Goal: Task Accomplishment & Management: Use online tool/utility

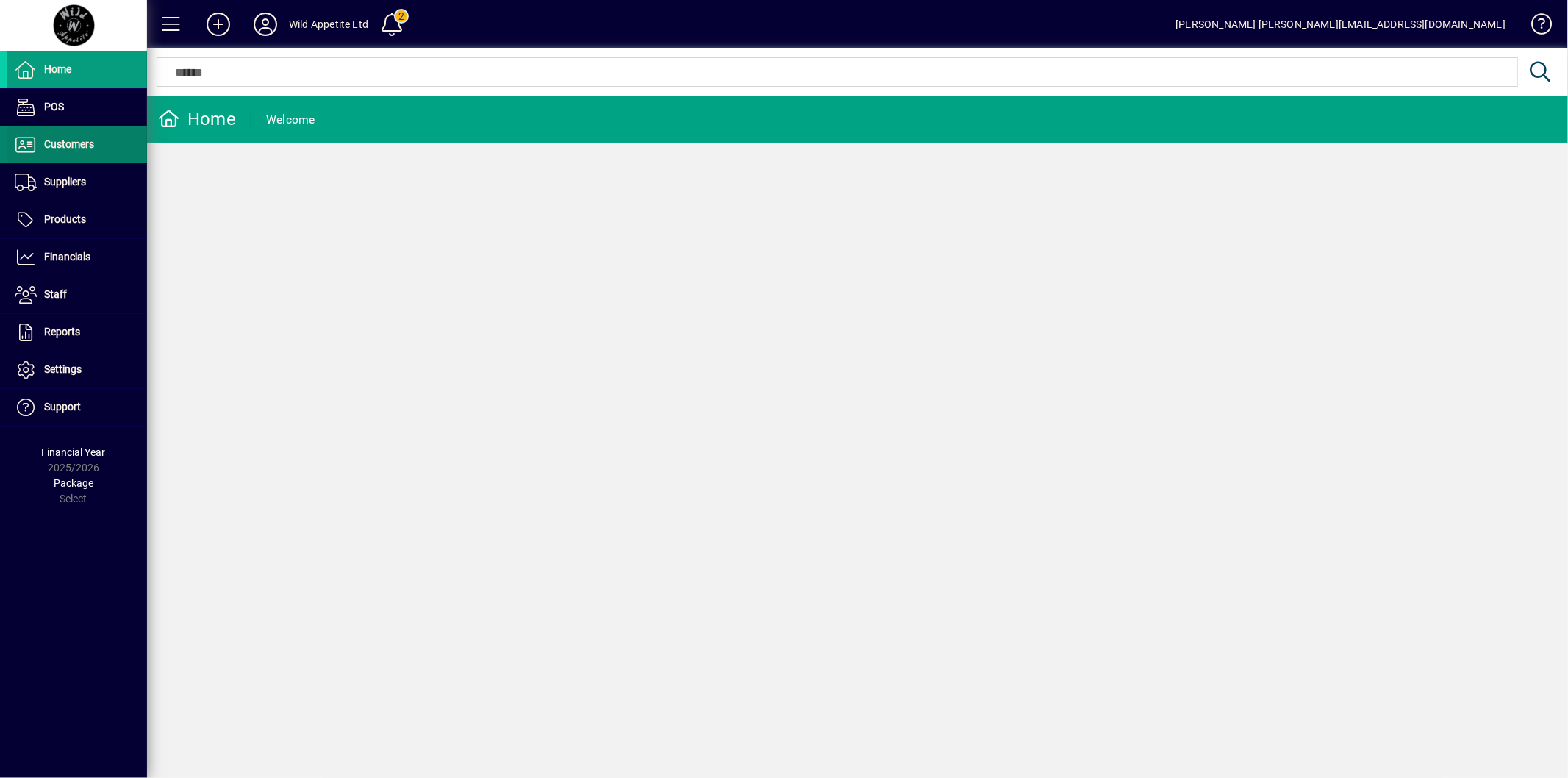
click at [92, 147] on span "Customers" at bounding box center [69, 144] width 50 height 12
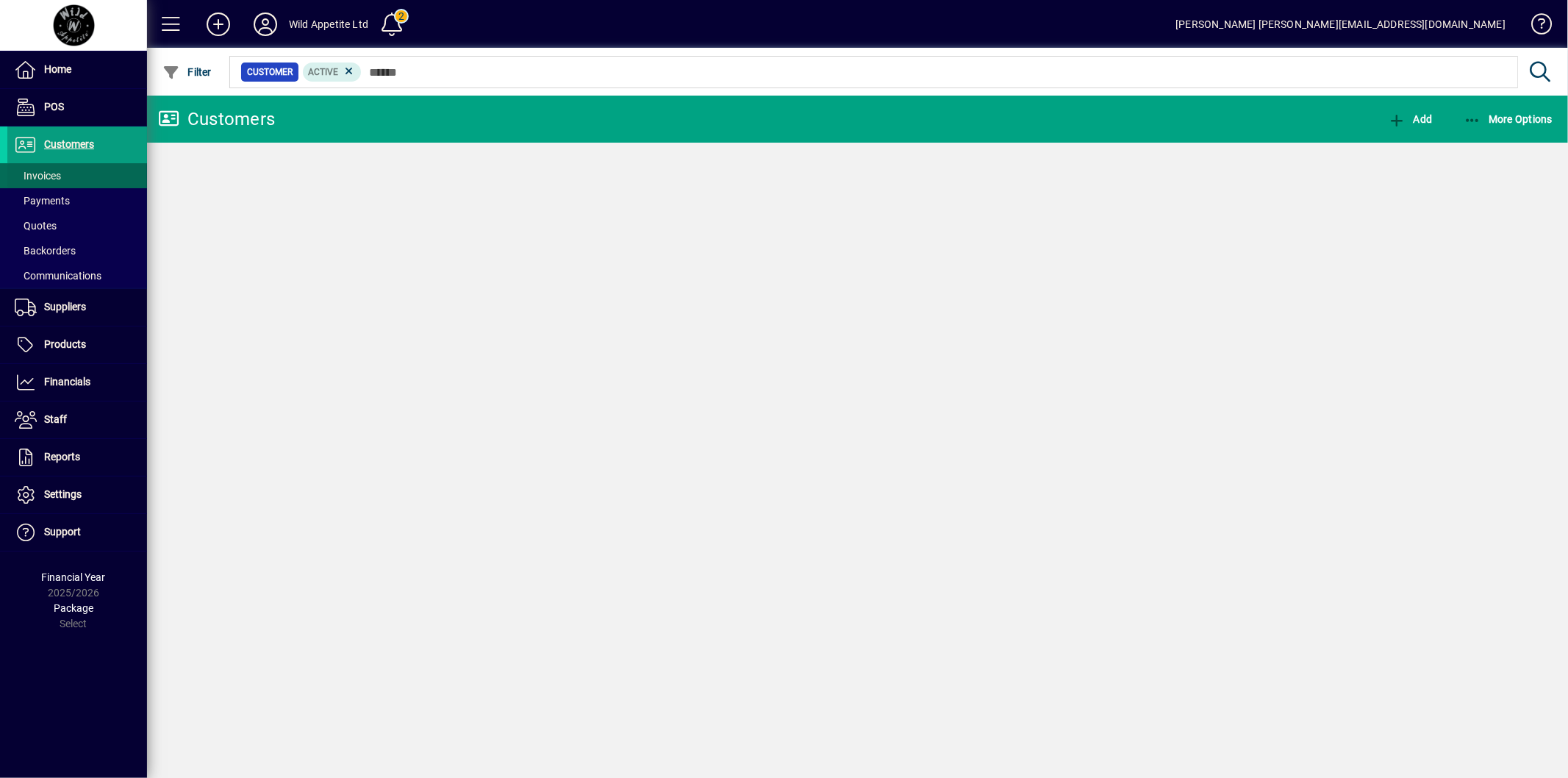
click at [59, 177] on span "Invoices" at bounding box center [38, 176] width 47 height 12
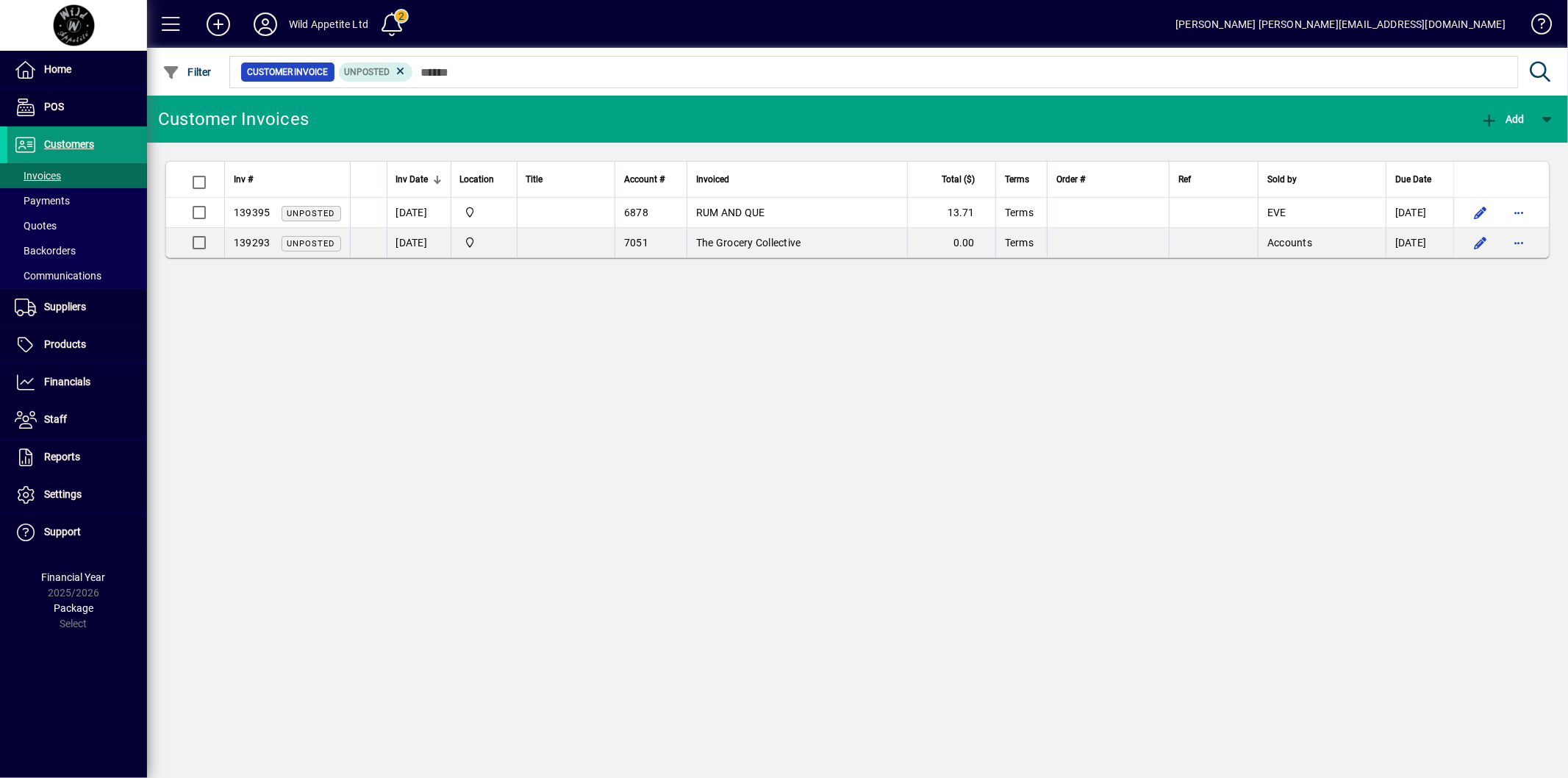
click at [61, 143] on span "Customers" at bounding box center [69, 144] width 50 height 12
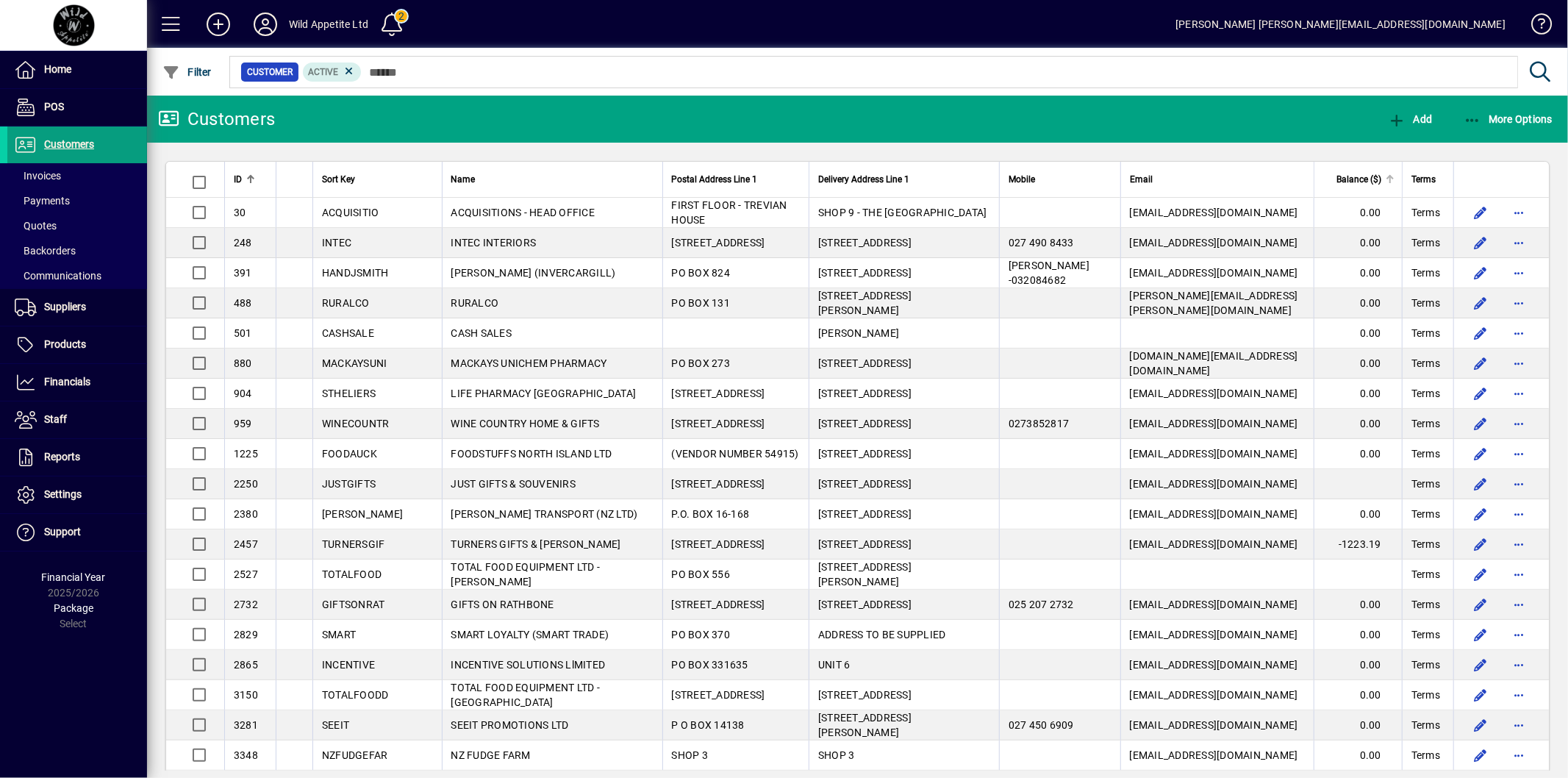
click at [1354, 178] on span "Balance ($)" at bounding box center [1359, 179] width 45 height 16
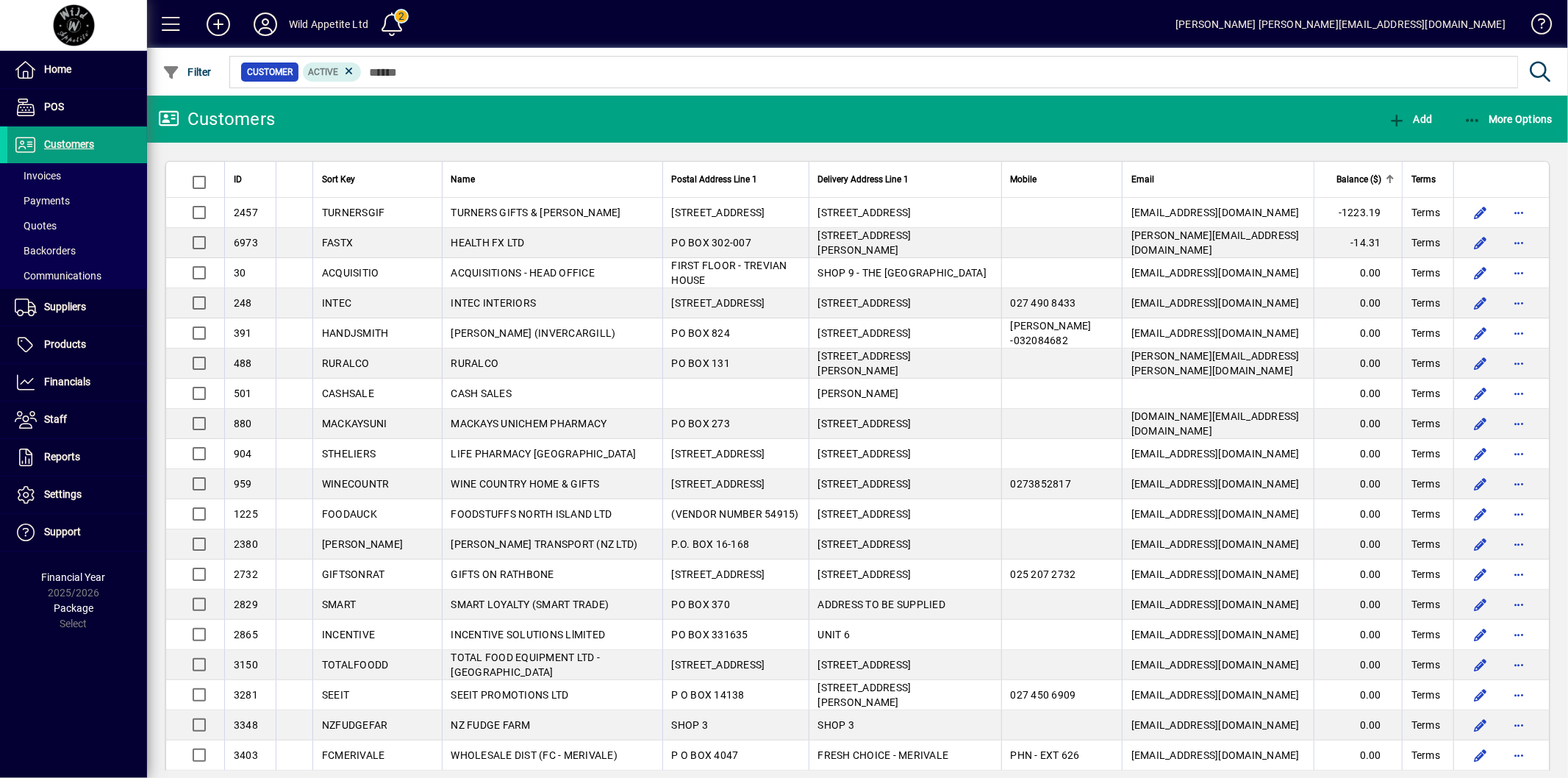
click at [1354, 177] on span "Balance ($)" at bounding box center [1359, 179] width 45 height 16
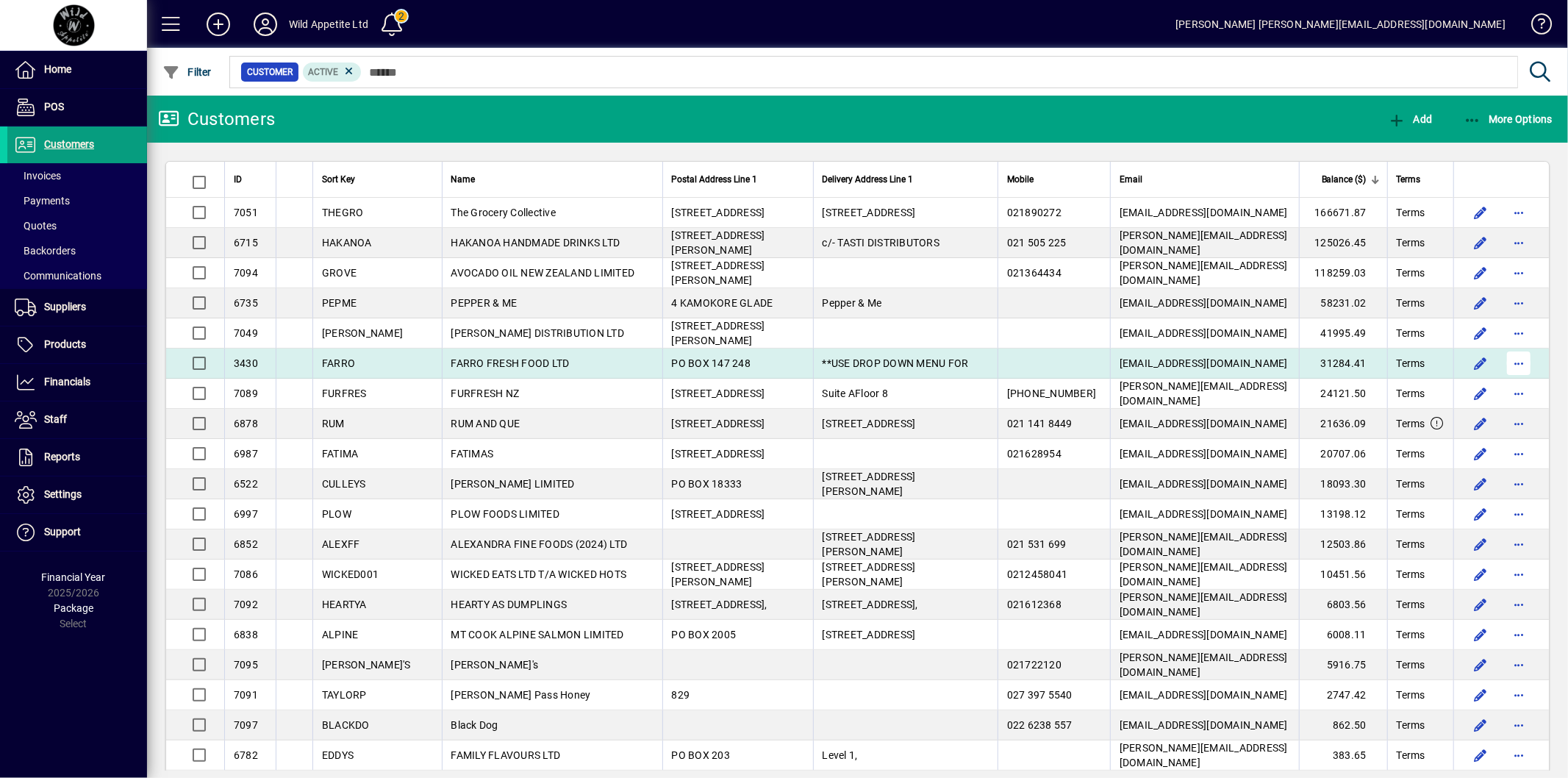
click at [1509, 364] on span "button" at bounding box center [1519, 363] width 35 height 35
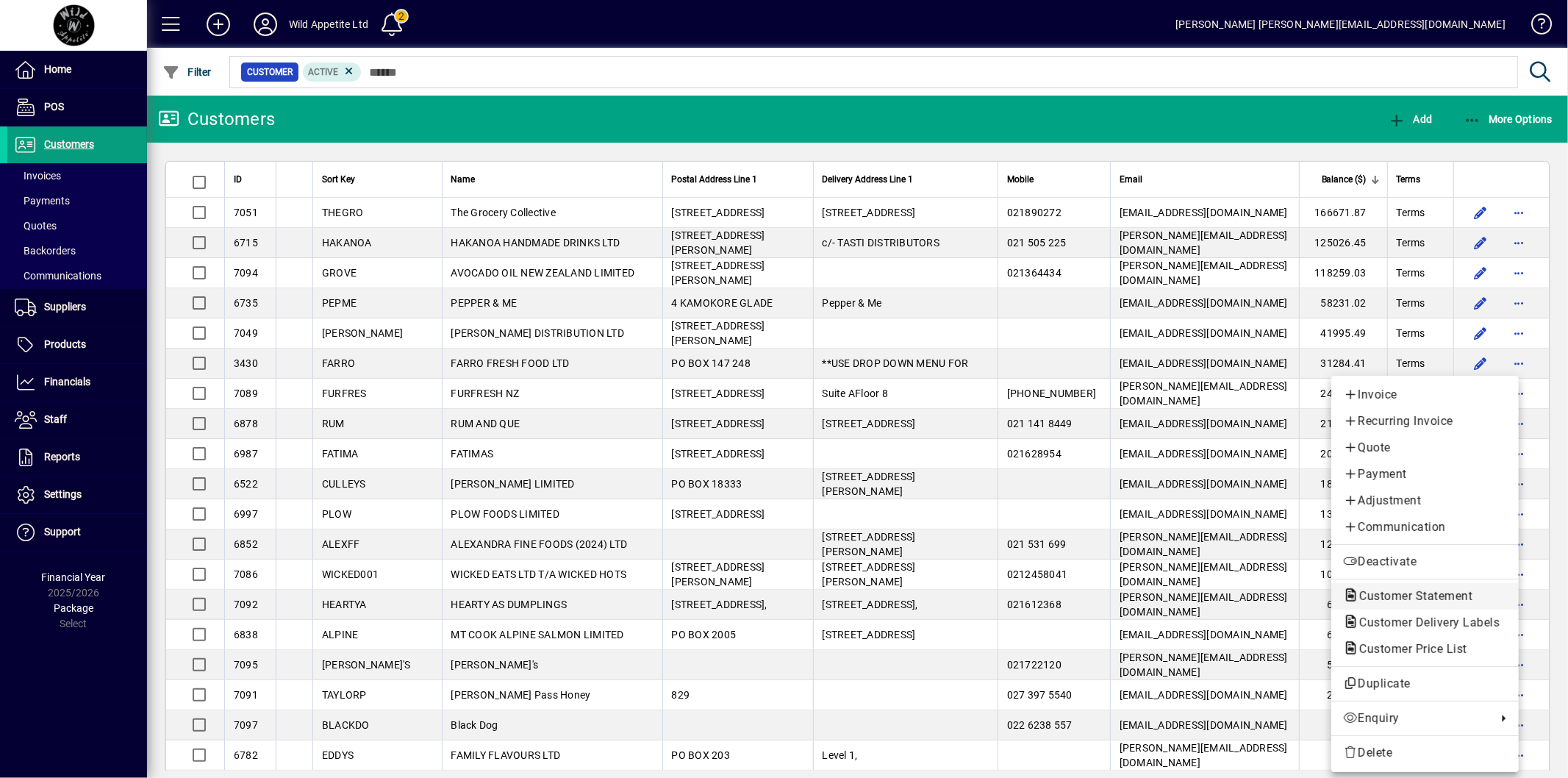
click at [1425, 589] on span "Customer Statement" at bounding box center [1411, 596] width 137 height 14
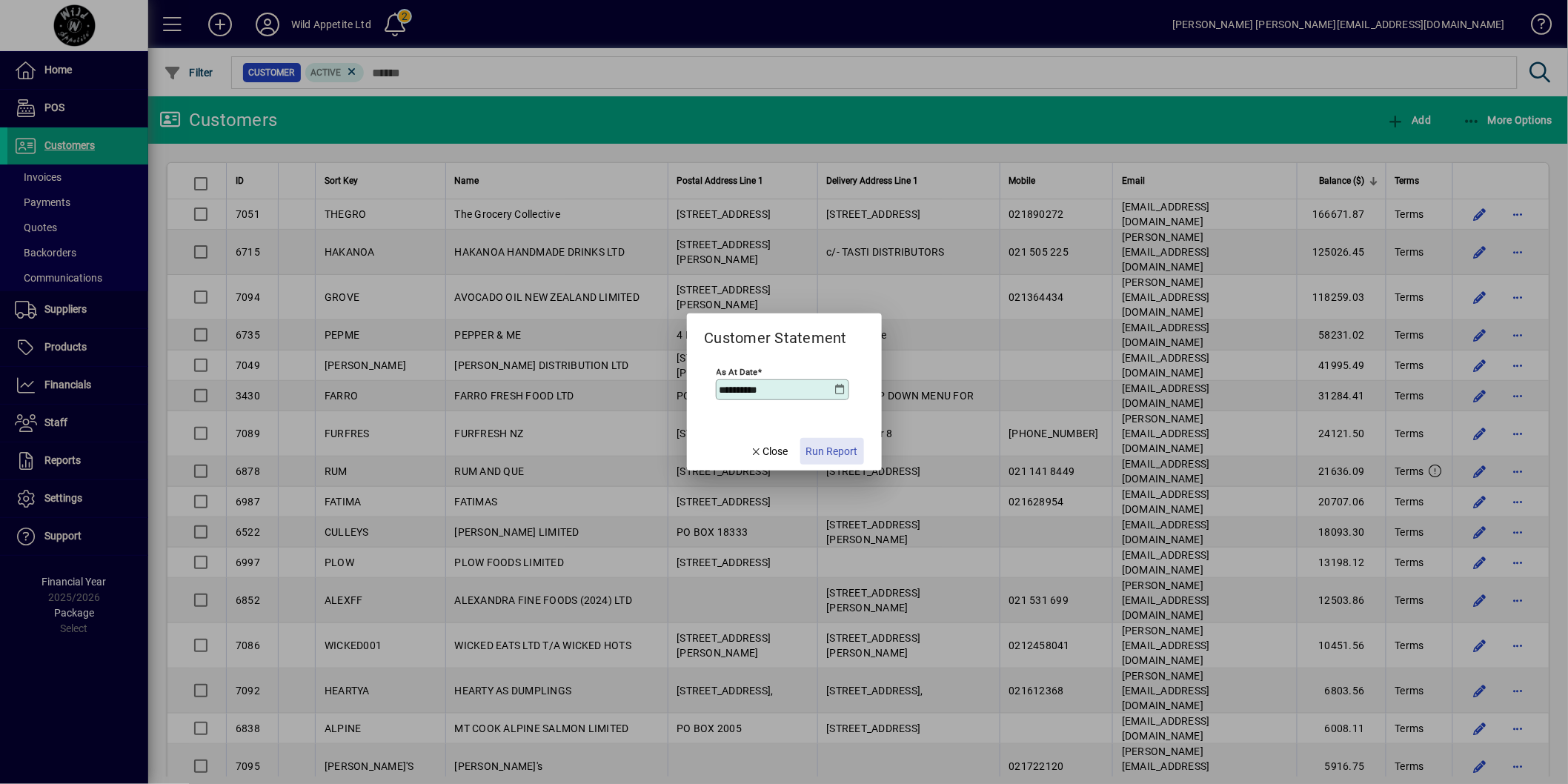
click at [841, 451] on span "Run Report" at bounding box center [832, 452] width 52 height 16
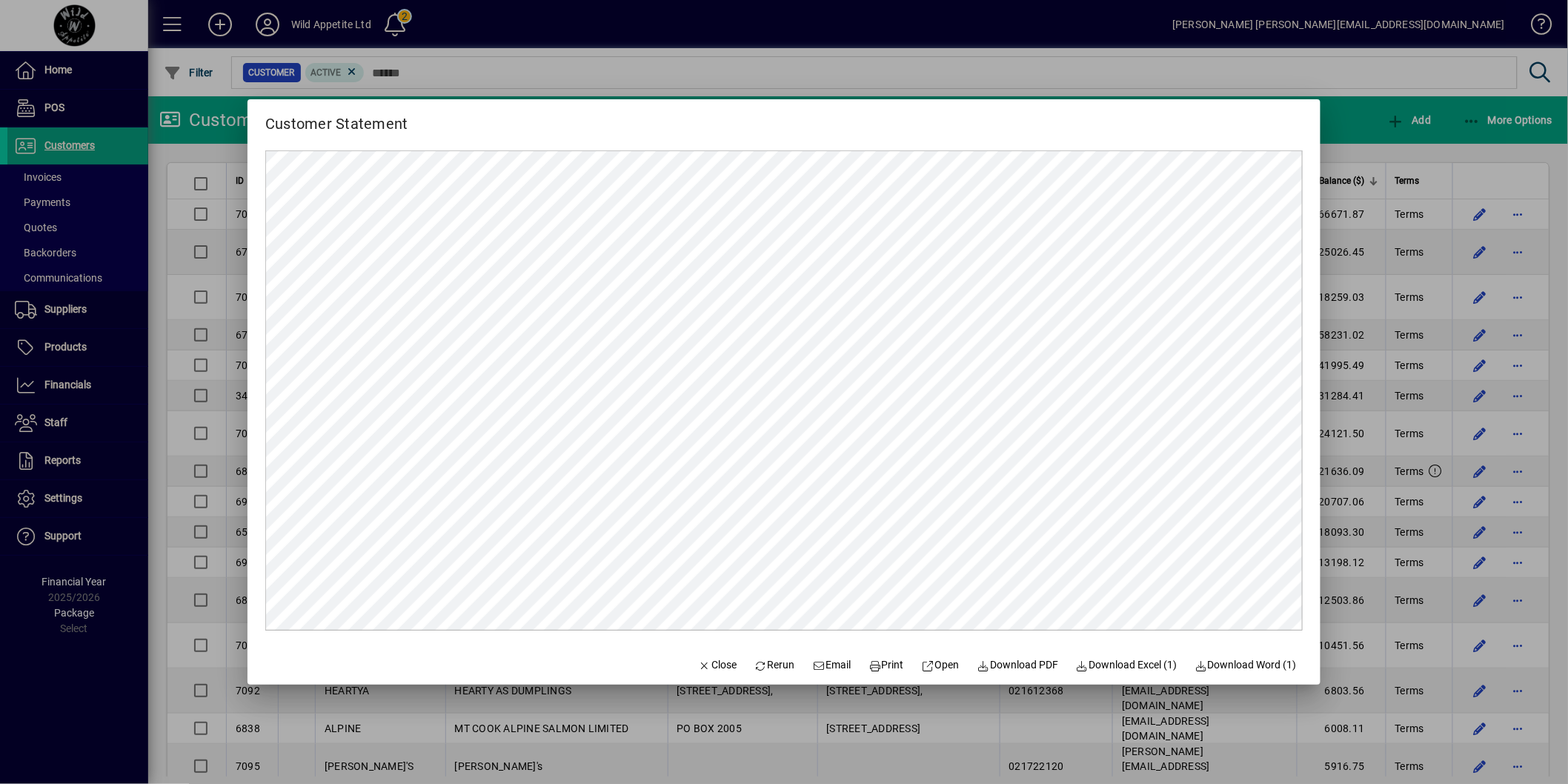
click at [830, 668] on span "Email" at bounding box center [832, 665] width 39 height 16
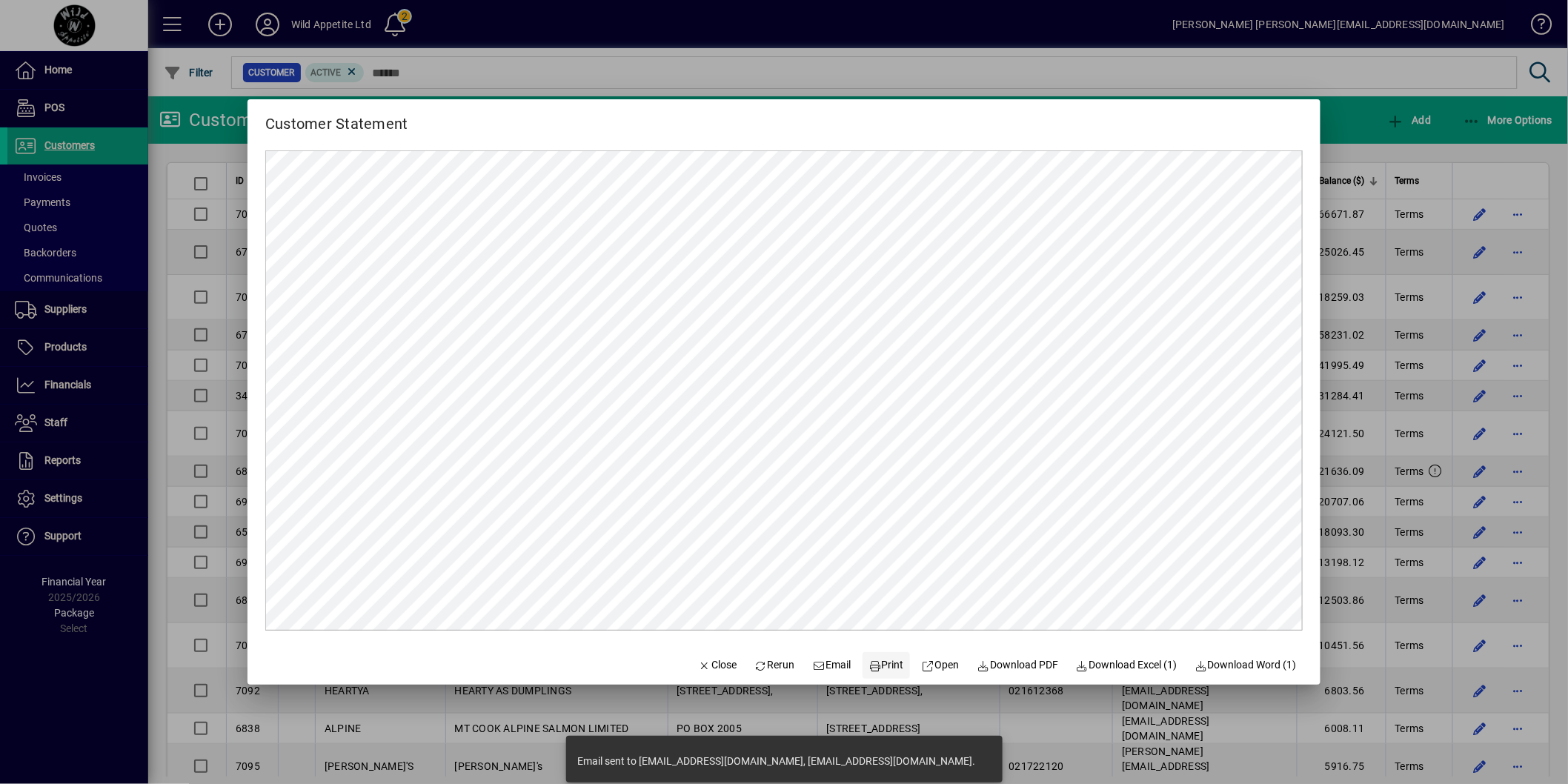
click at [877, 663] on span "Print" at bounding box center [886, 665] width 35 height 16
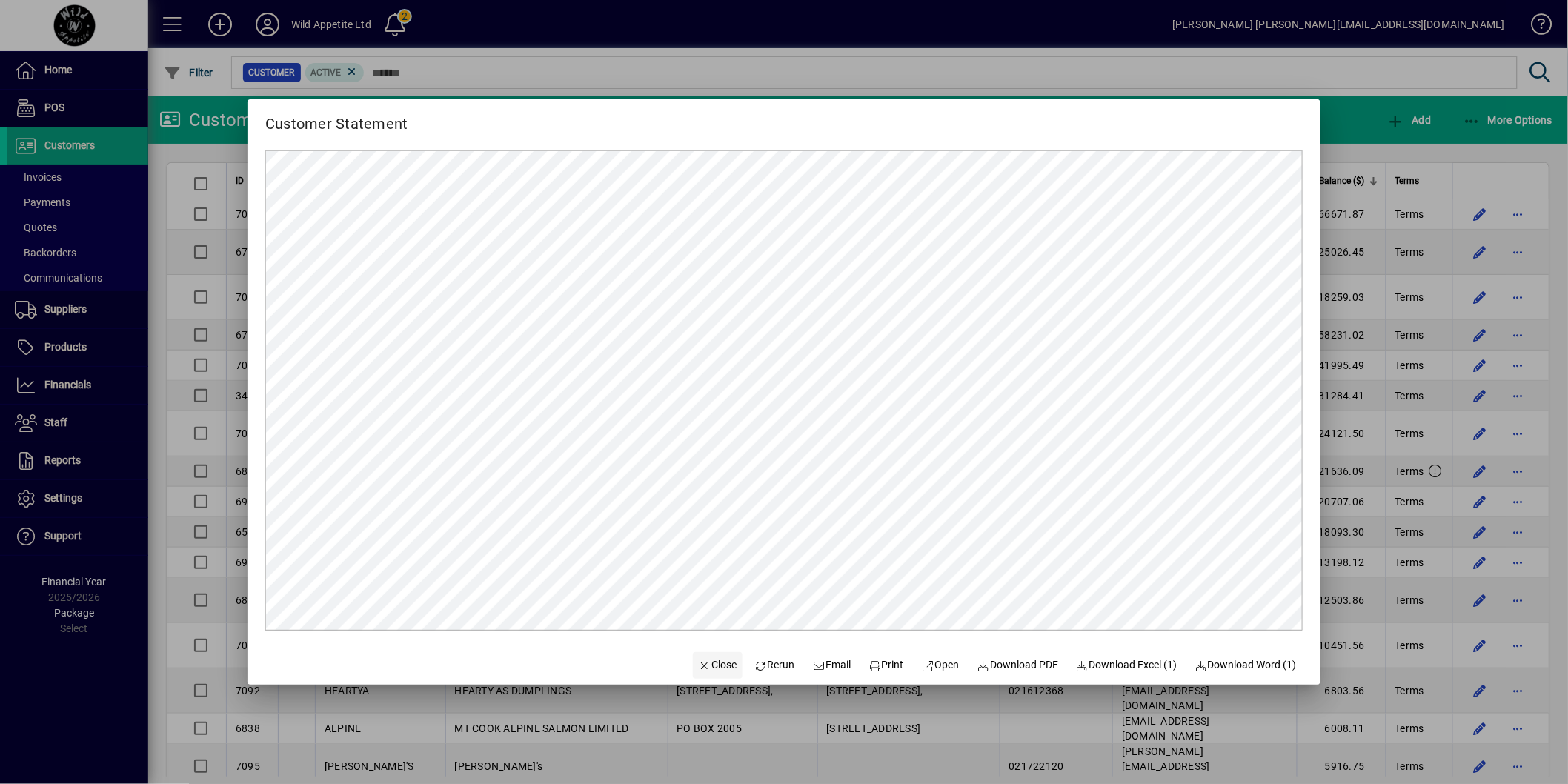
click at [707, 665] on span "Close" at bounding box center [718, 665] width 39 height 16
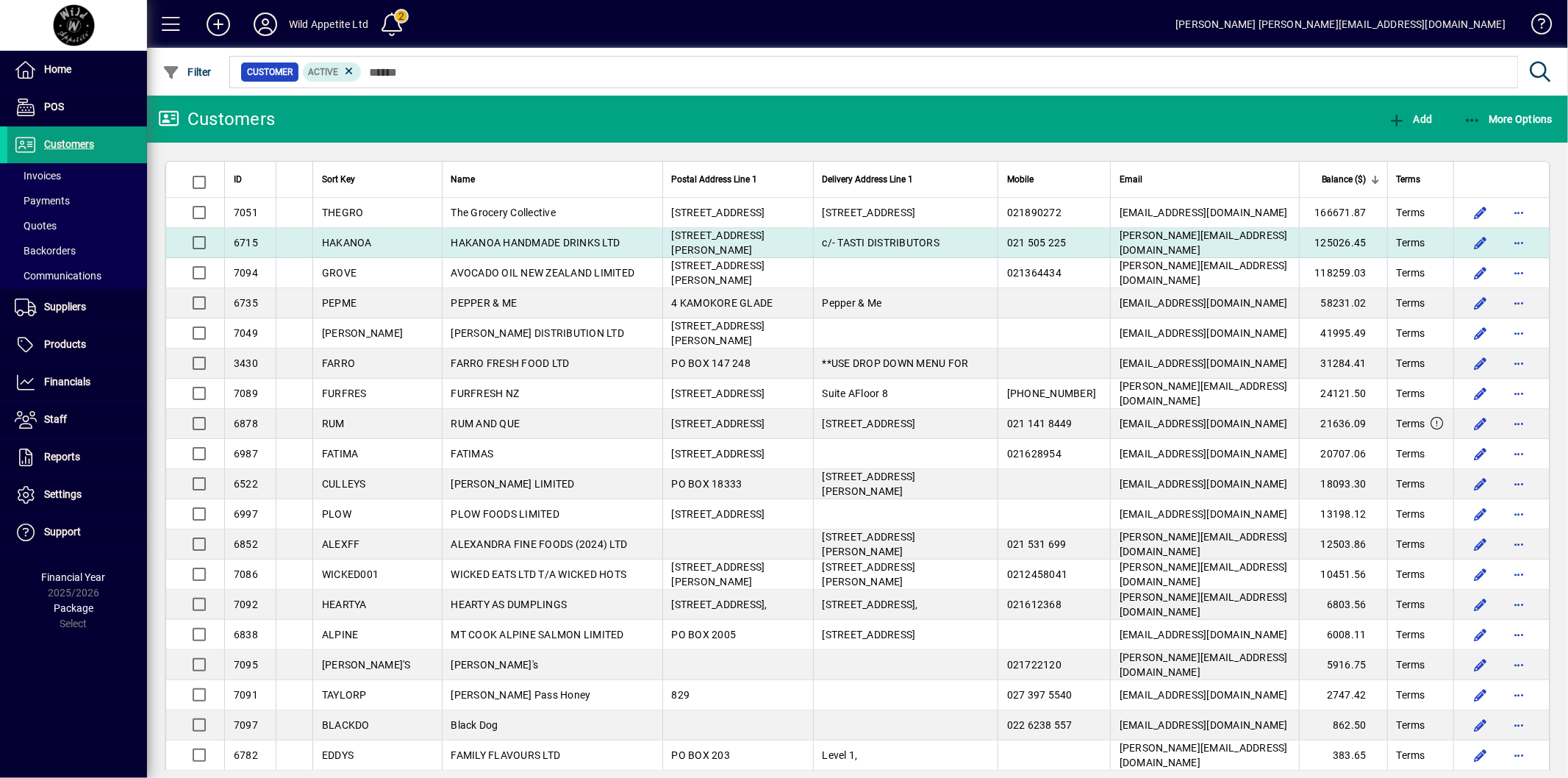
click at [1341, 244] on td "125026.45" at bounding box center [1343, 243] width 88 height 30
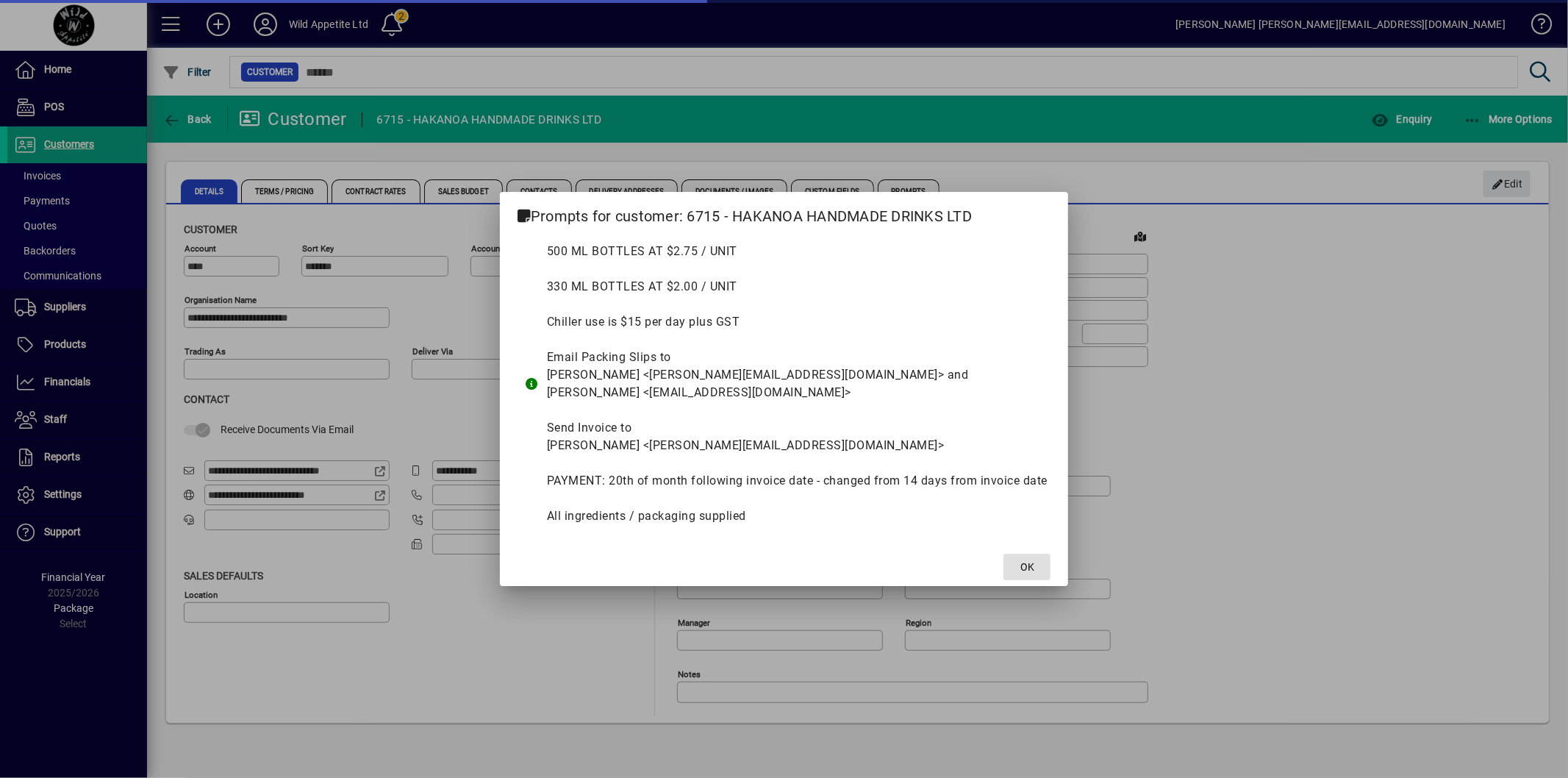
type input "**********"
type input "*******"
type input "**********"
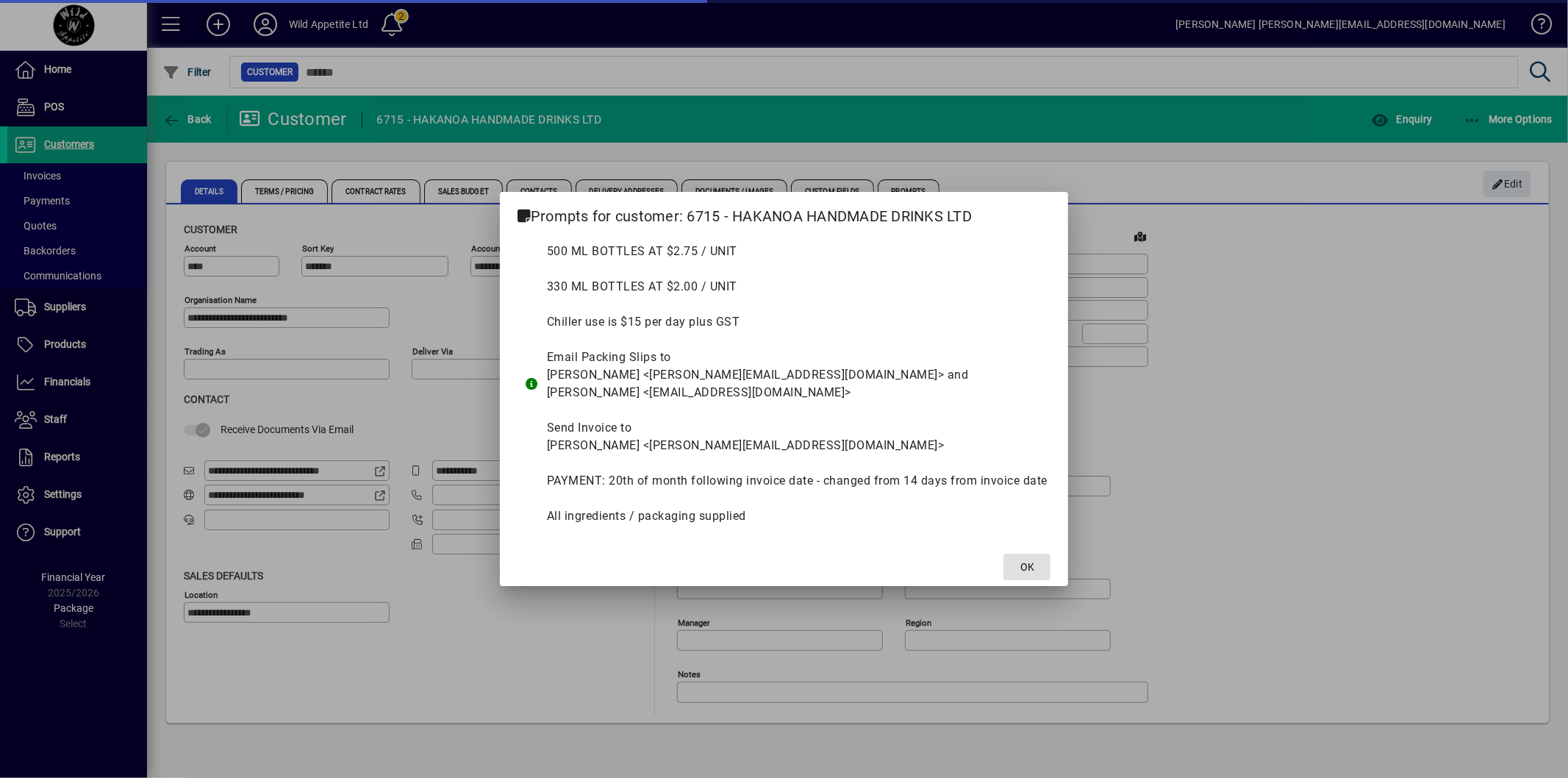
type input "**********"
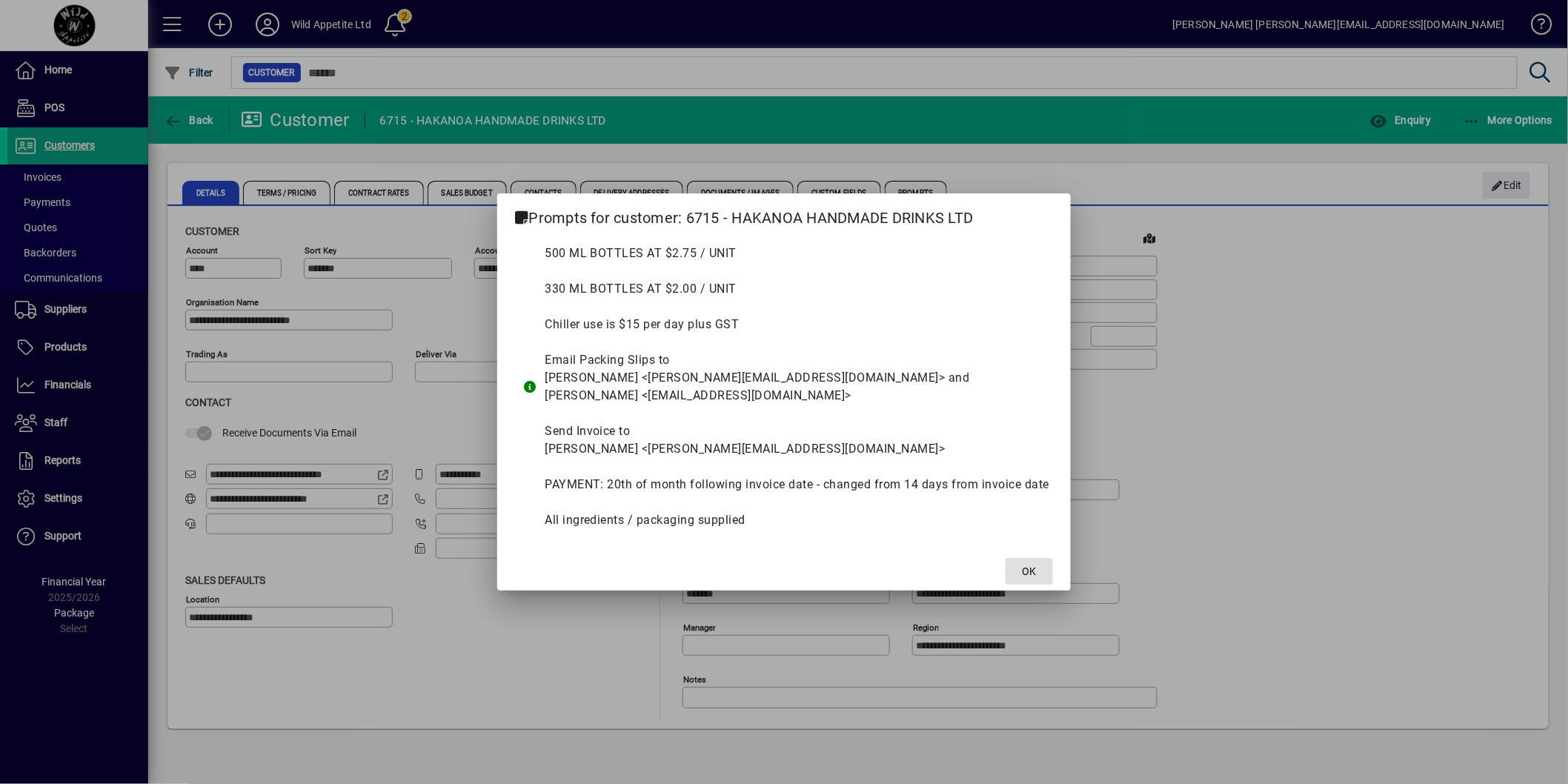
click at [1024, 563] on span at bounding box center [1029, 571] width 47 height 35
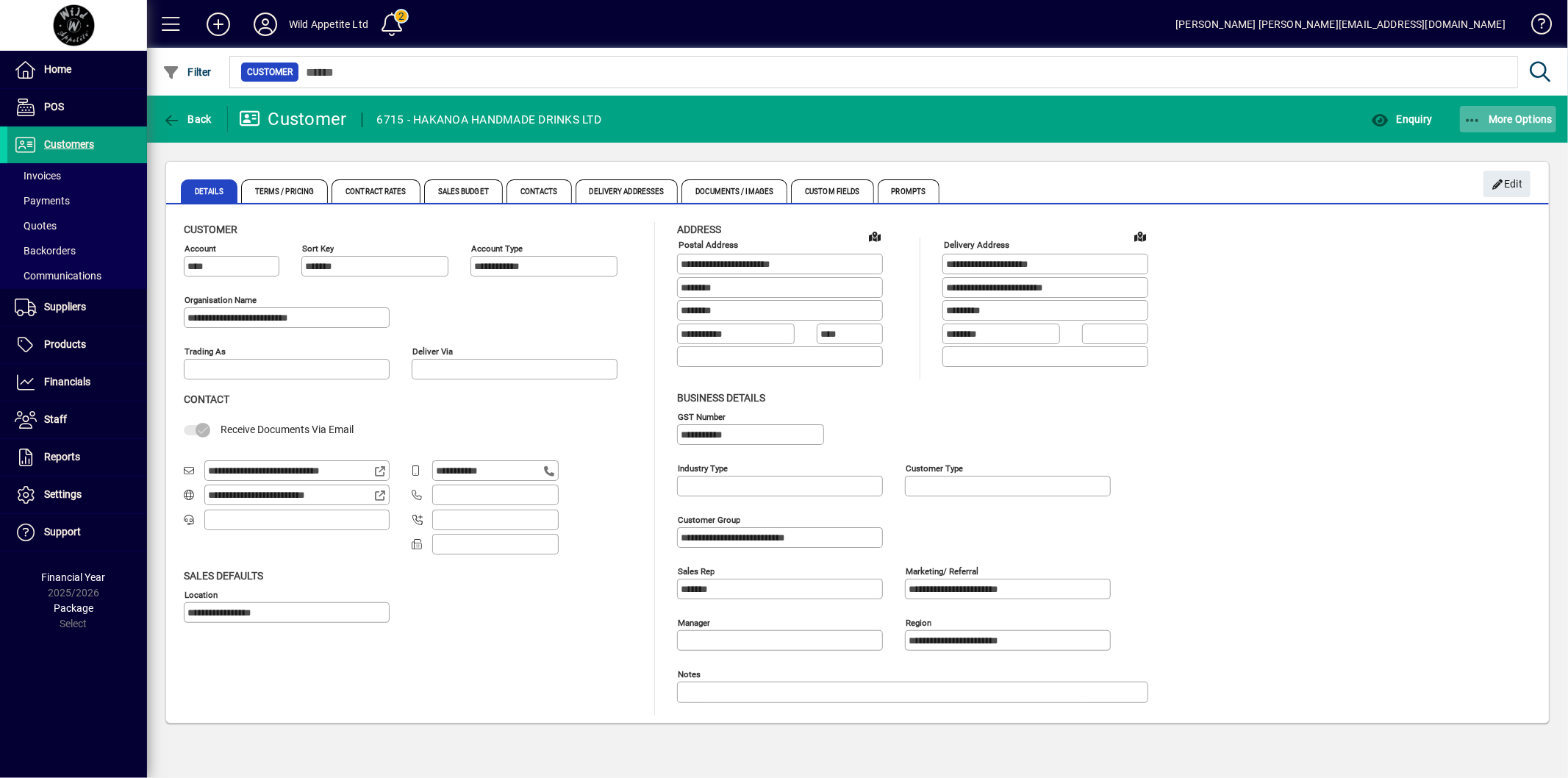
click at [1516, 119] on span "More Options" at bounding box center [1509, 119] width 90 height 12
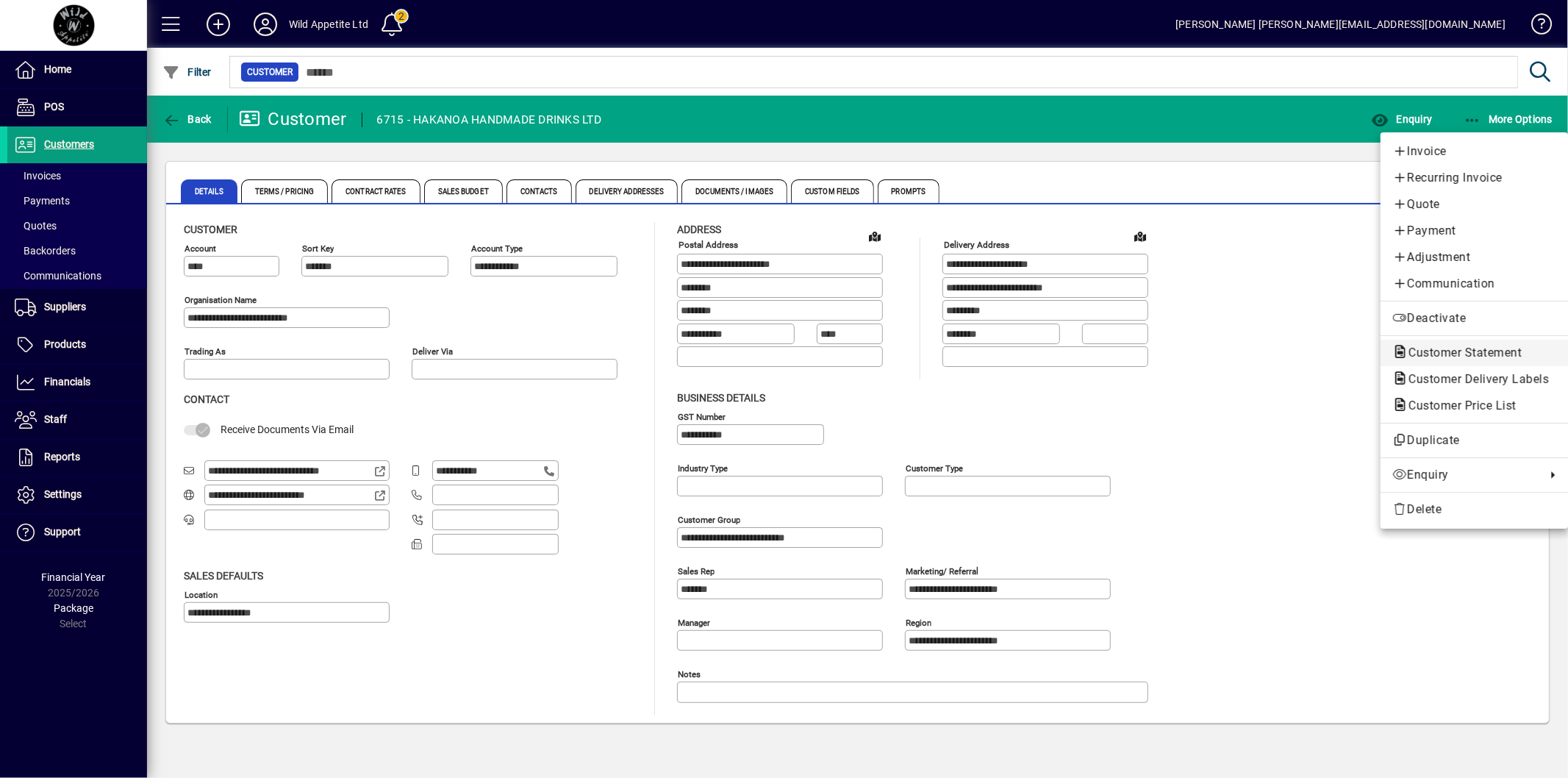
click at [1466, 349] on span "Customer Statement" at bounding box center [1461, 352] width 137 height 14
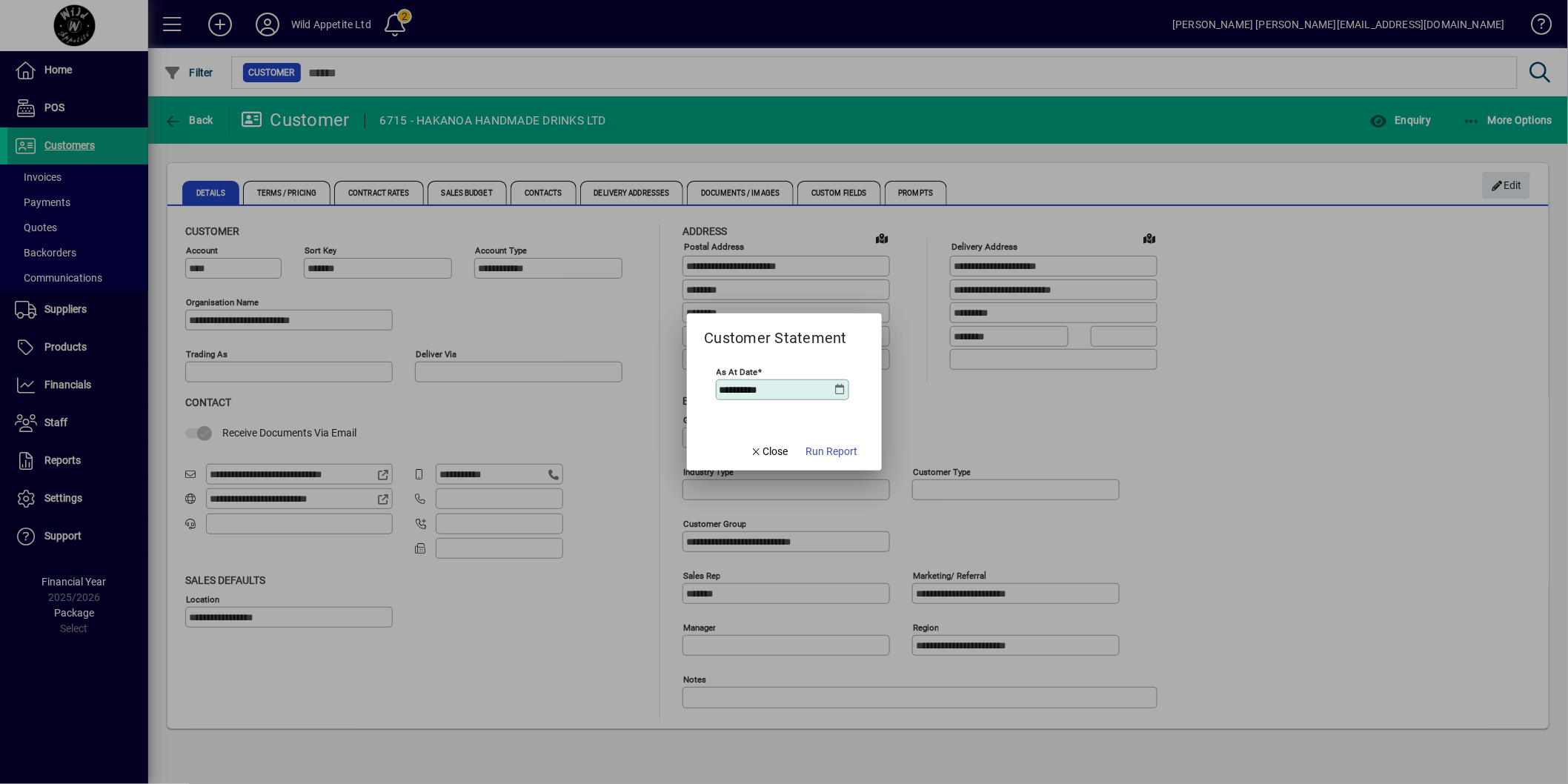
click at [837, 445] on span "Run Report" at bounding box center [832, 452] width 52 height 16
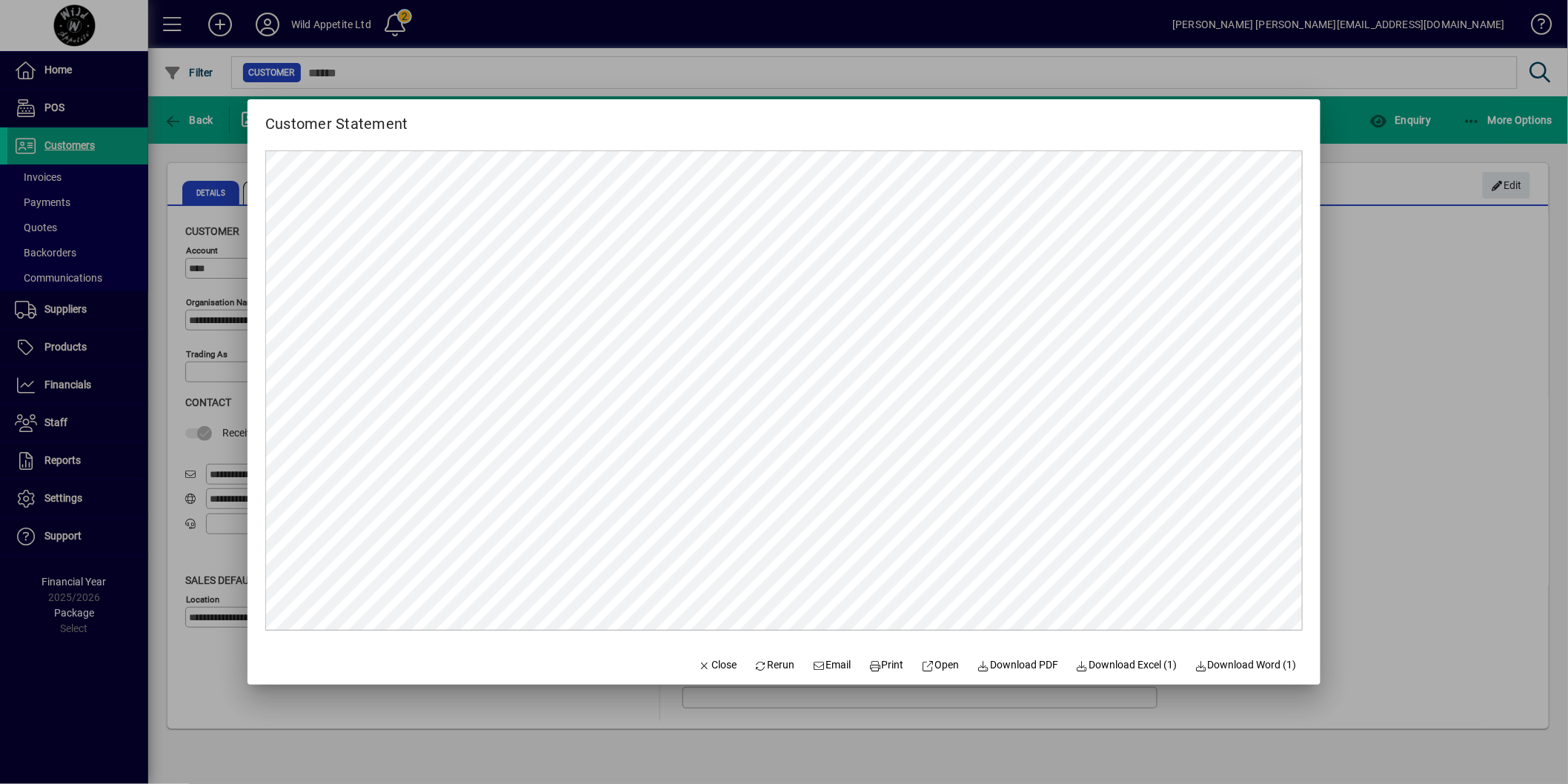
click at [1401, 417] on div at bounding box center [784, 392] width 1568 height 784
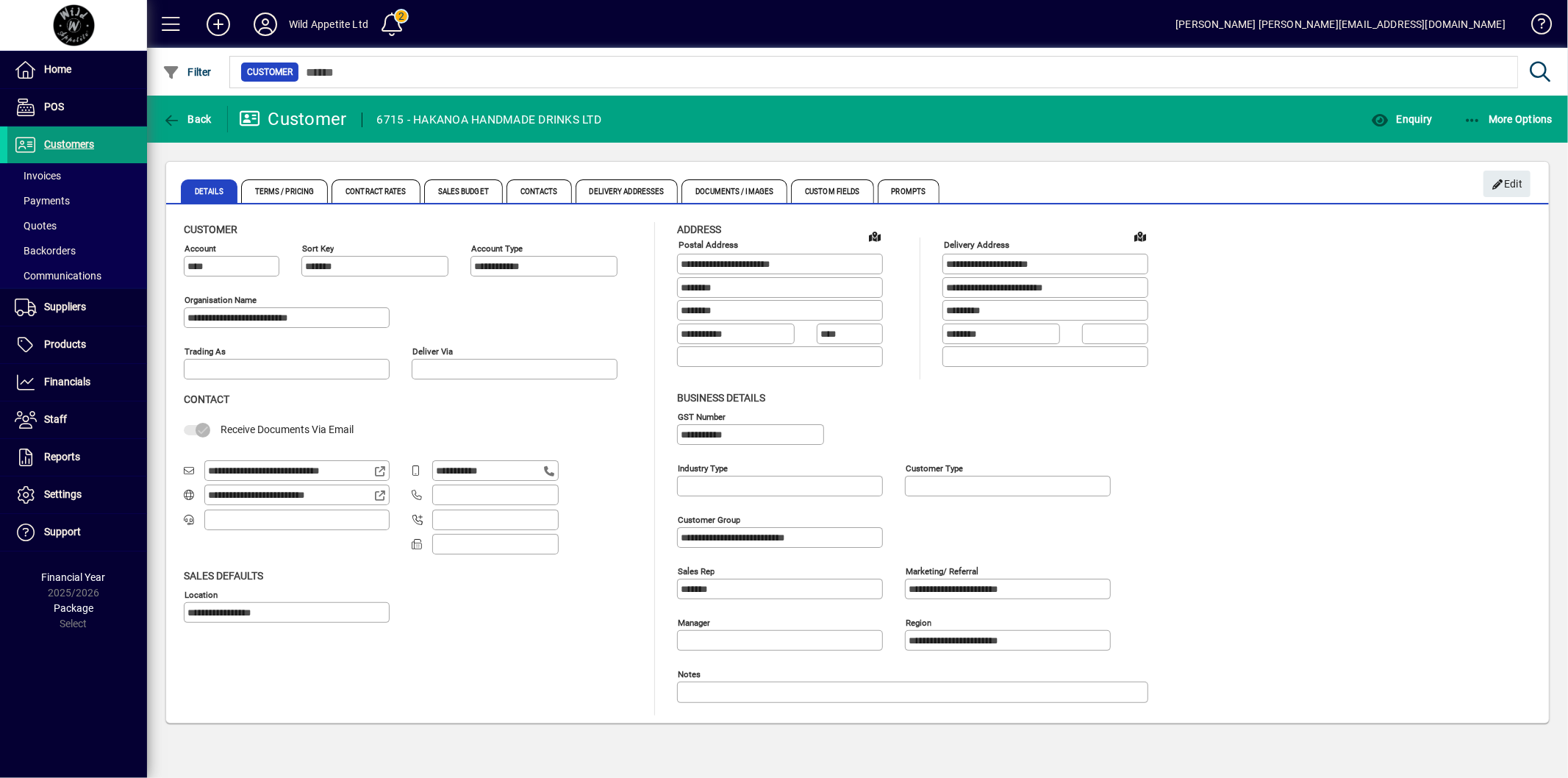
click at [68, 141] on span "Customers" at bounding box center [69, 144] width 50 height 12
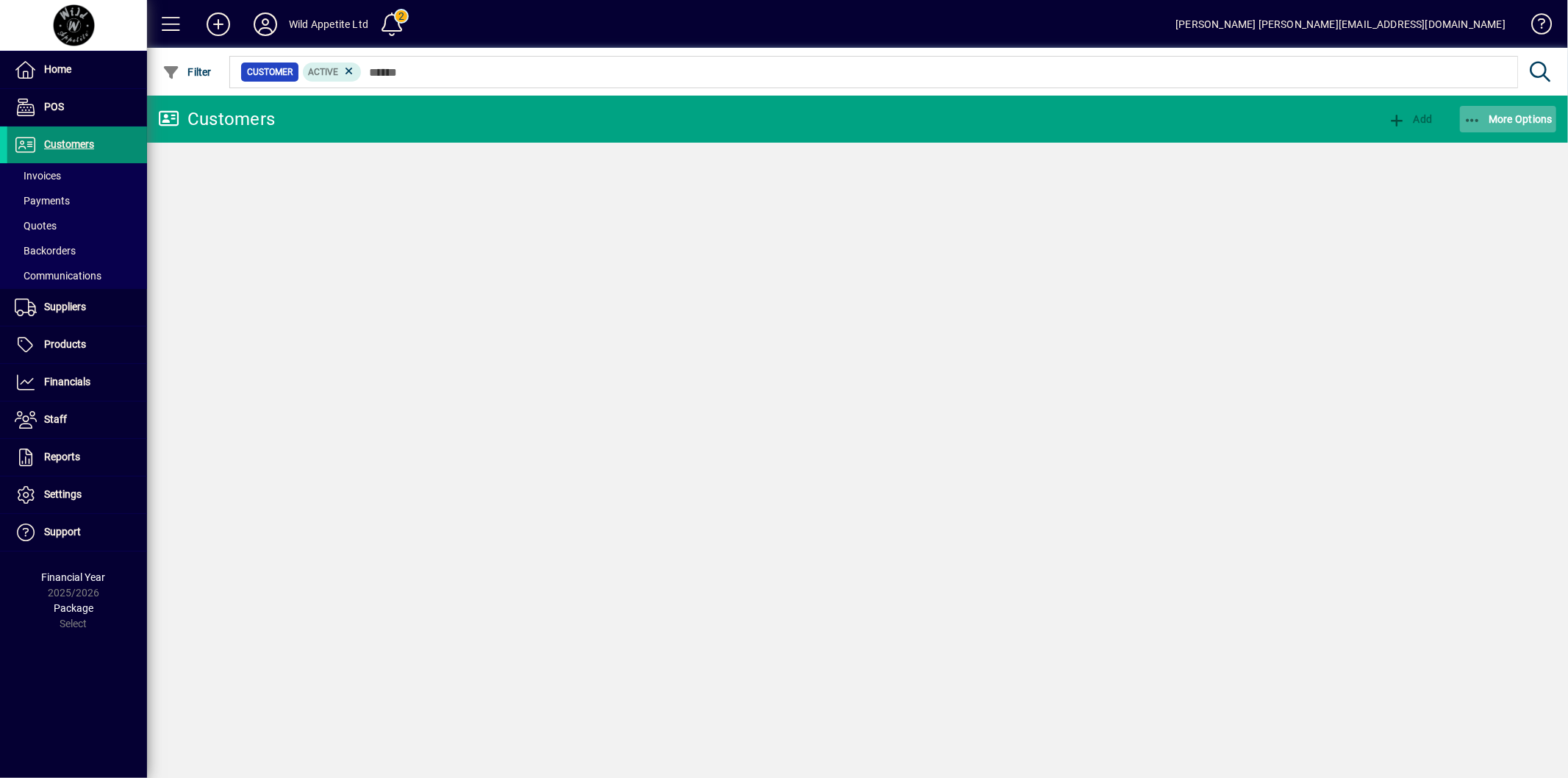
click at [1509, 113] on span "More Options" at bounding box center [1509, 119] width 90 height 12
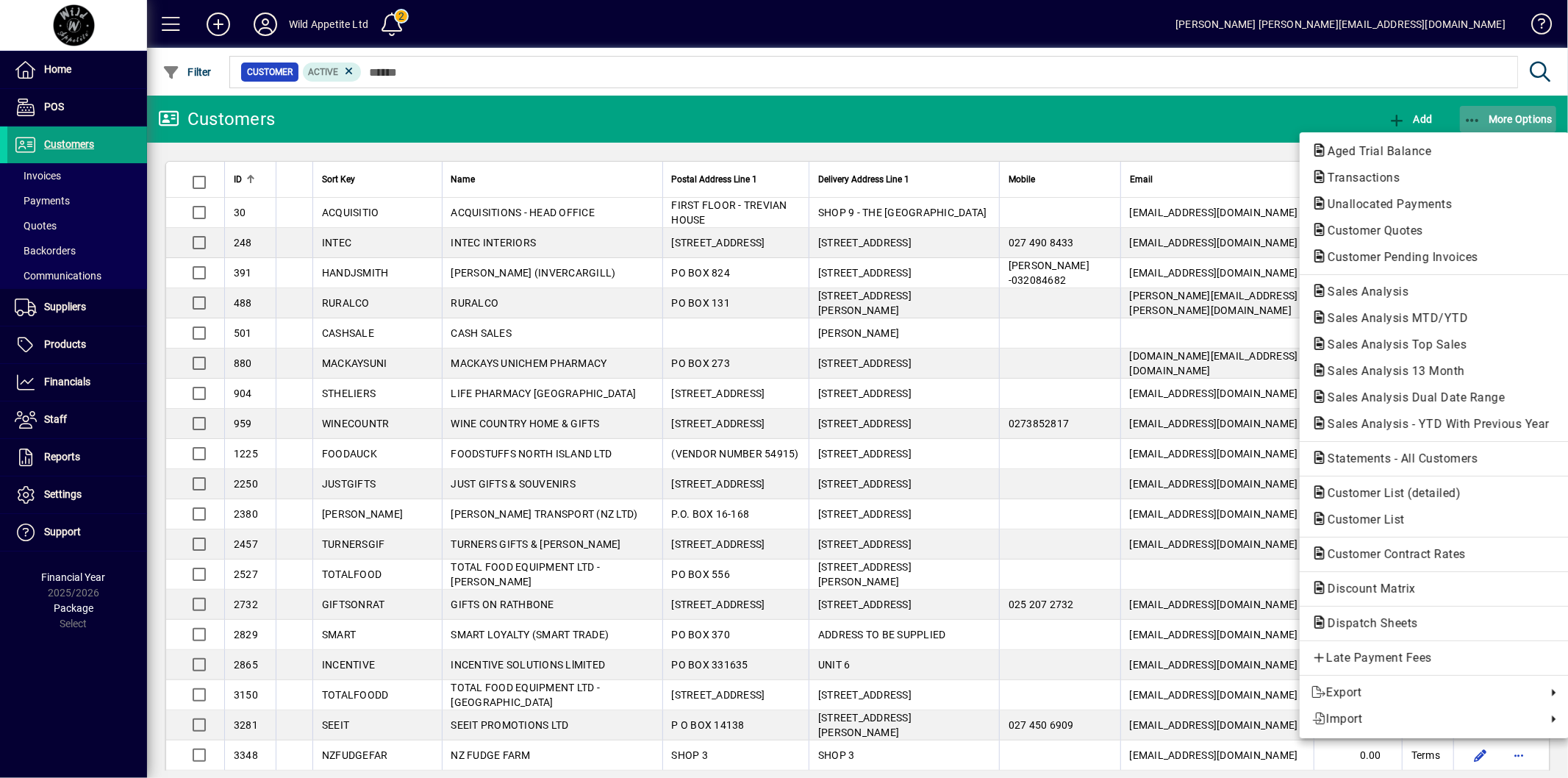
click at [1508, 116] on div at bounding box center [784, 389] width 1568 height 778
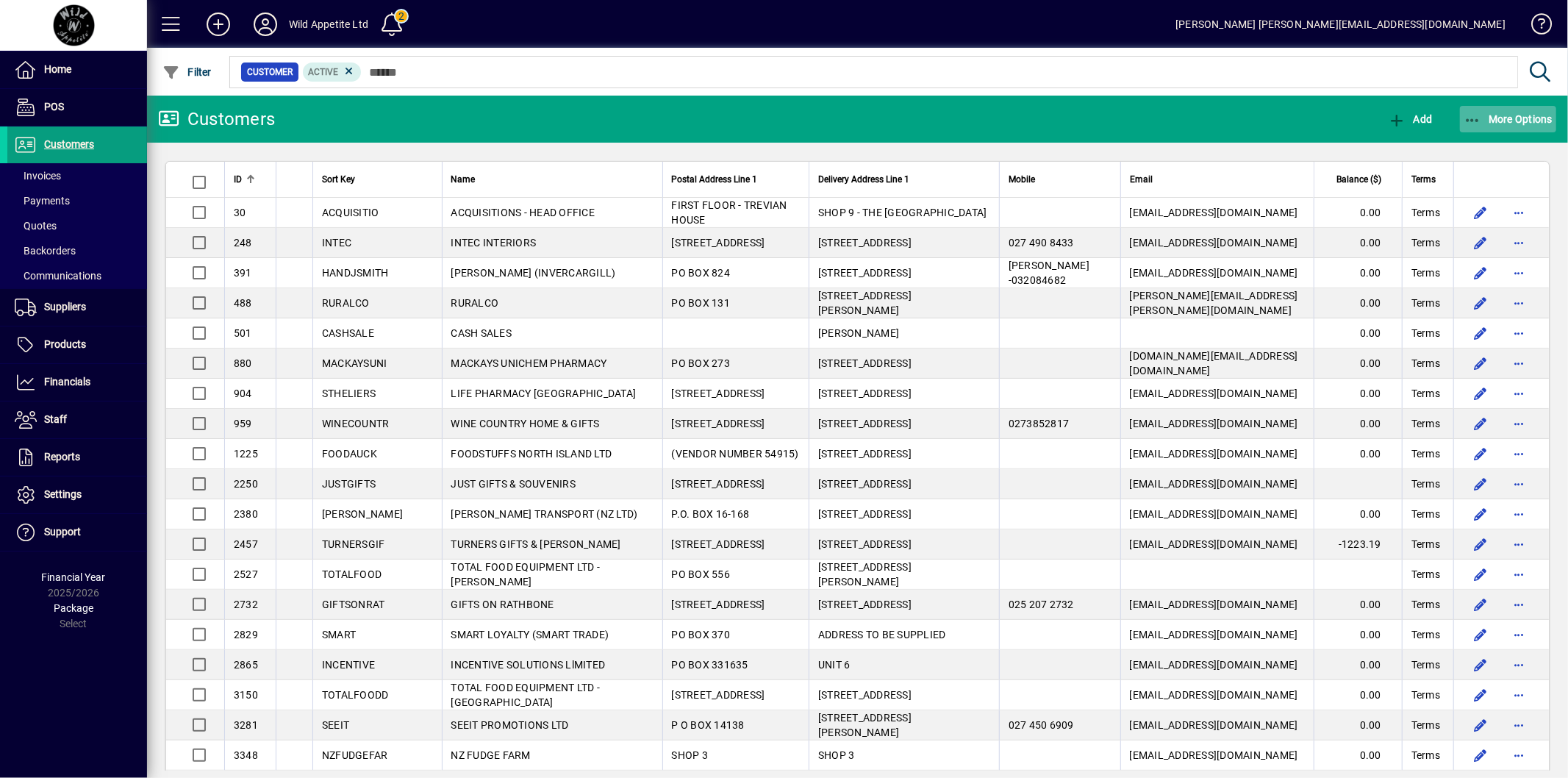
click at [1508, 116] on span "More Options" at bounding box center [1509, 119] width 90 height 12
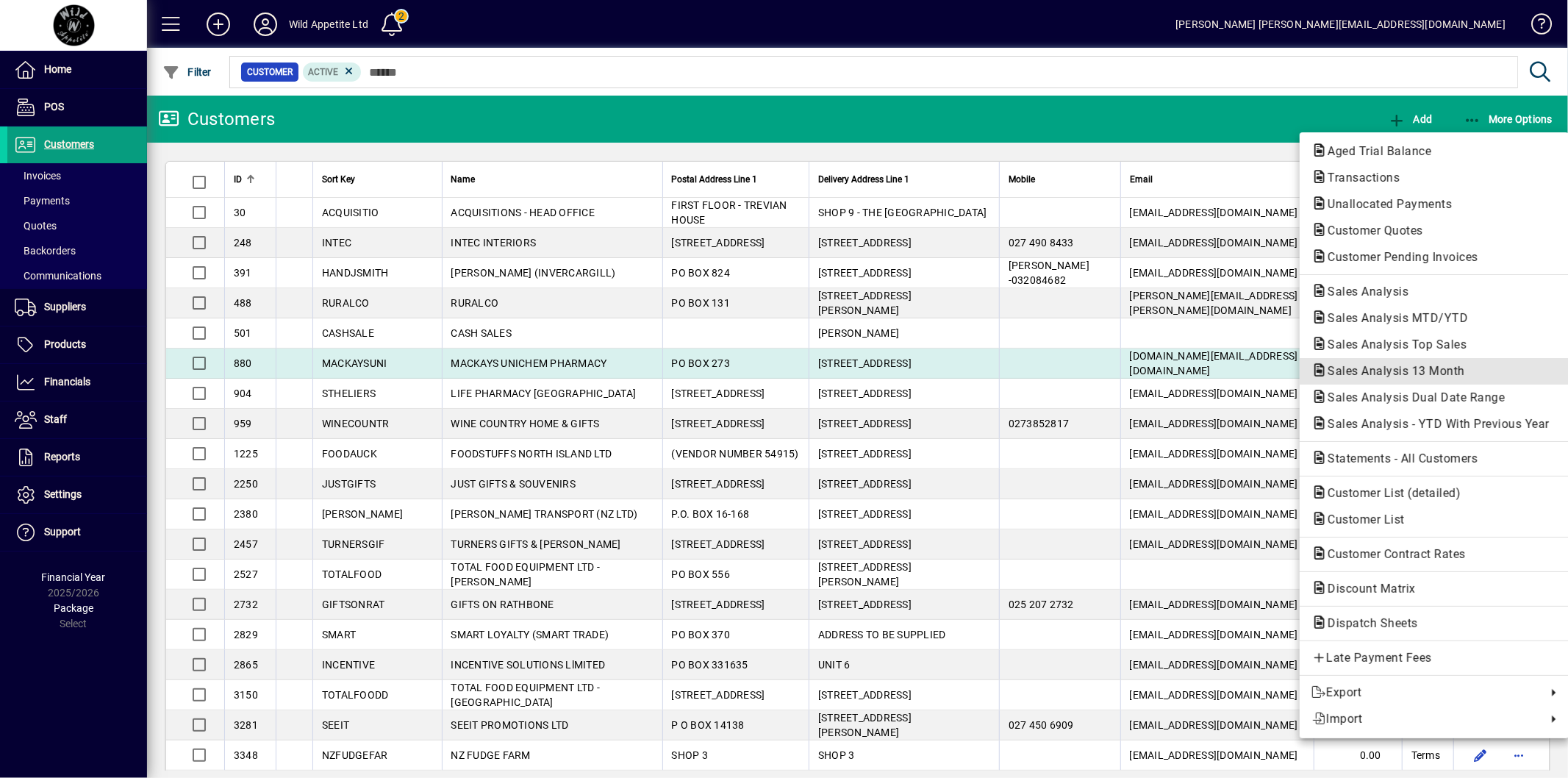
click at [1434, 367] on span "Sales Analysis 13 Month" at bounding box center [1391, 371] width 161 height 14
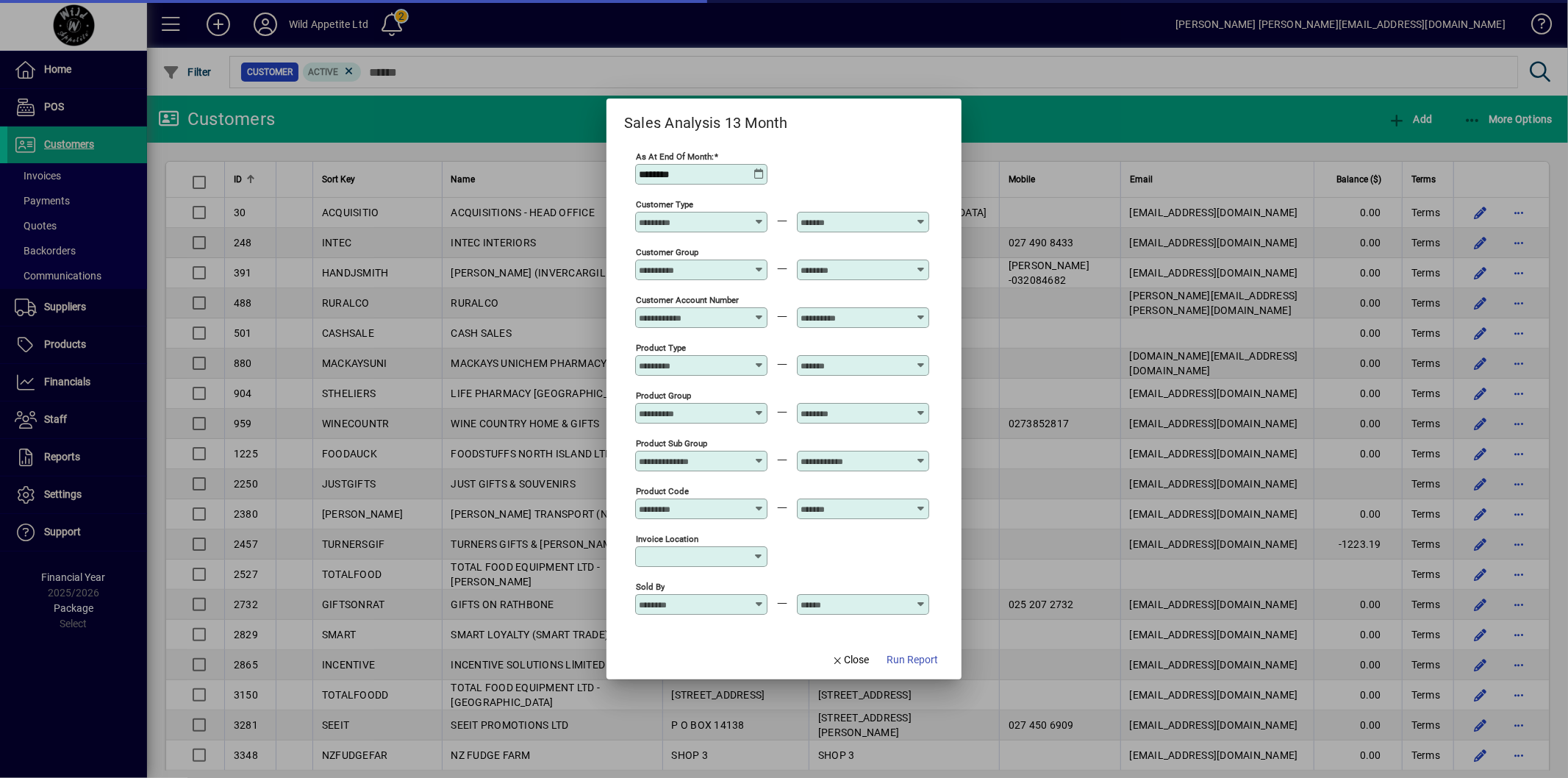
click at [753, 172] on icon at bounding box center [759, 174] width 12 height 12
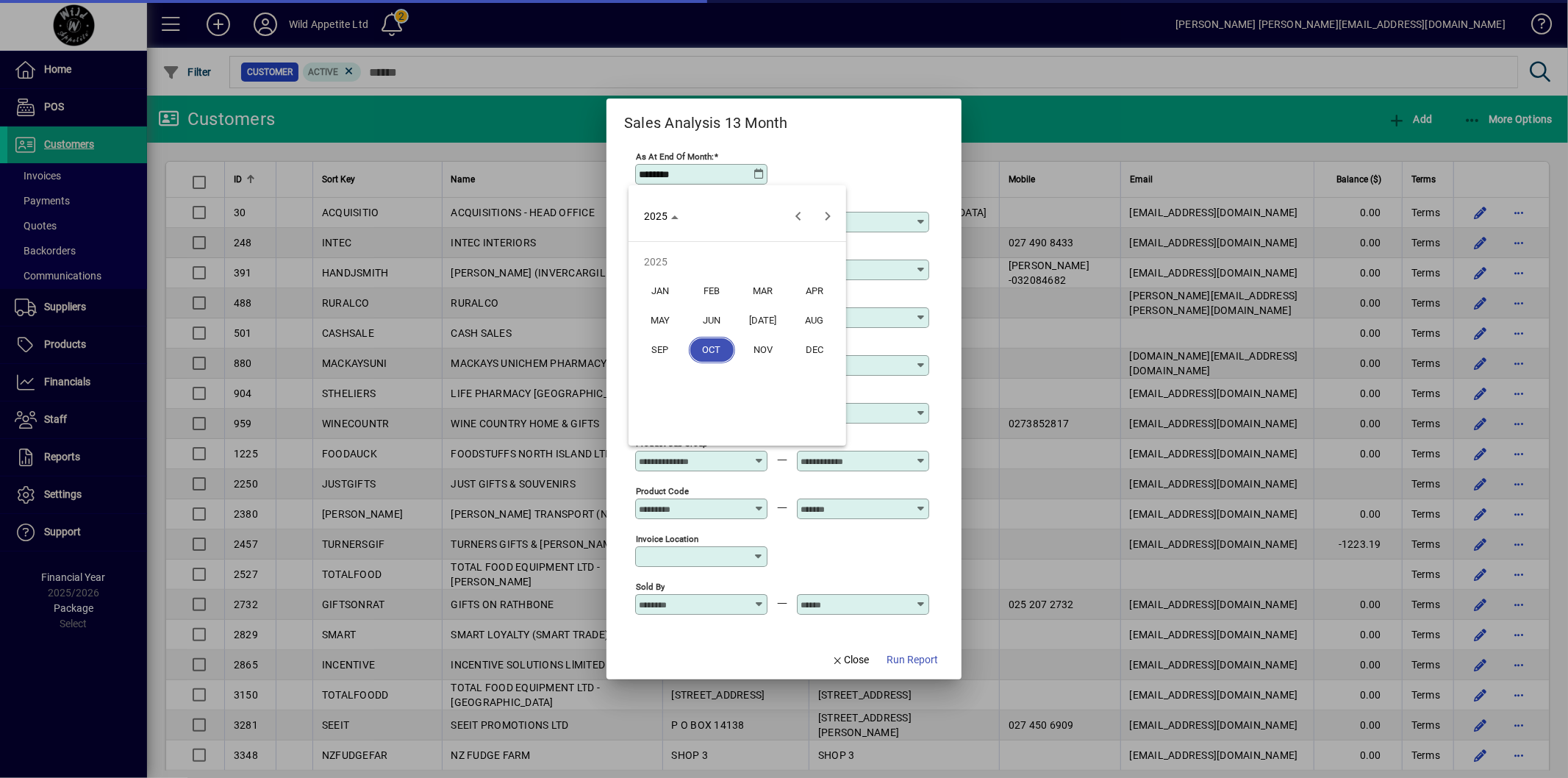
type input "**********"
click at [662, 358] on span "SEP" at bounding box center [661, 350] width 47 height 27
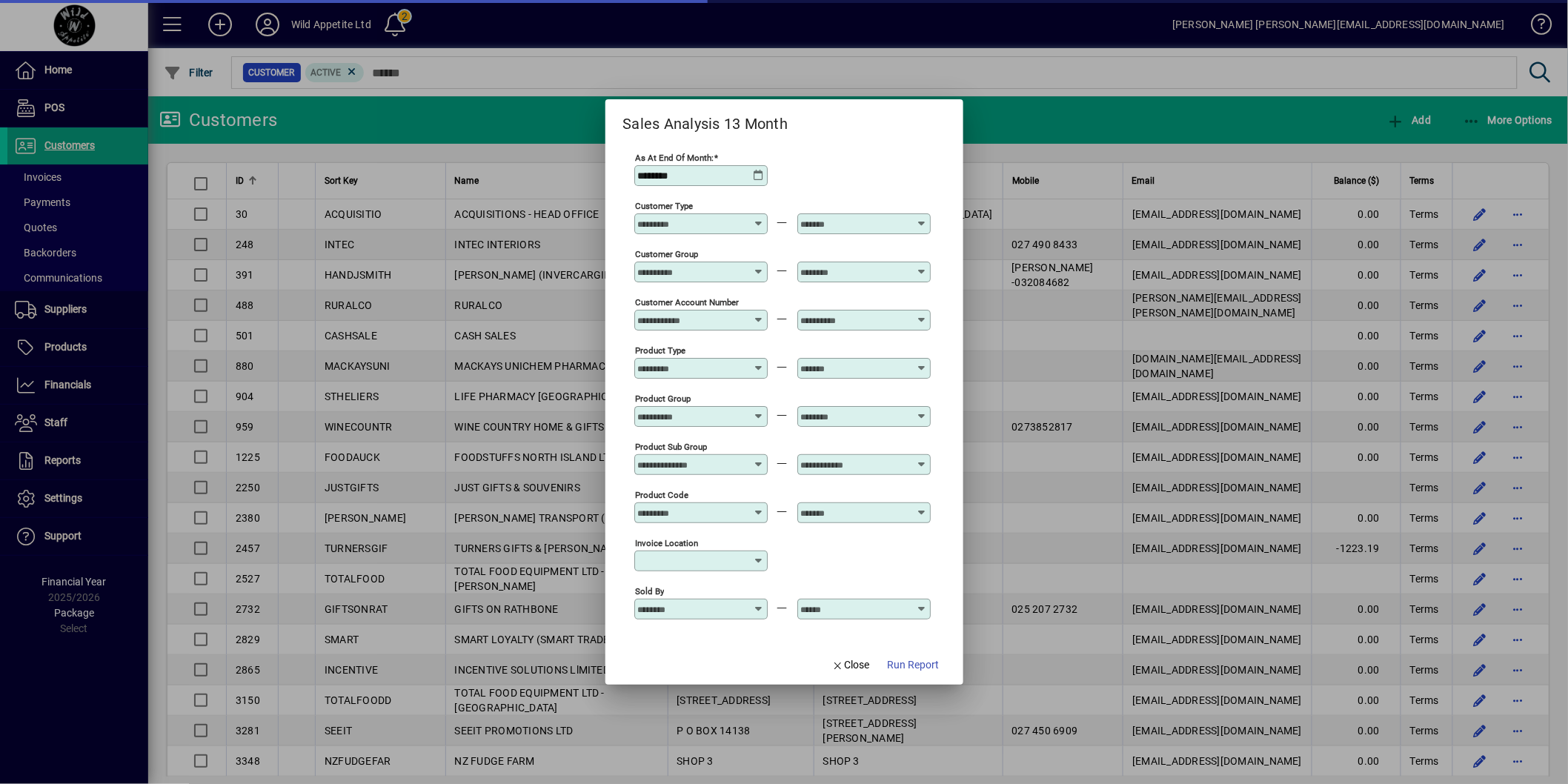
type input "********"
click at [917, 665] on span "Run Report" at bounding box center [914, 665] width 52 height 16
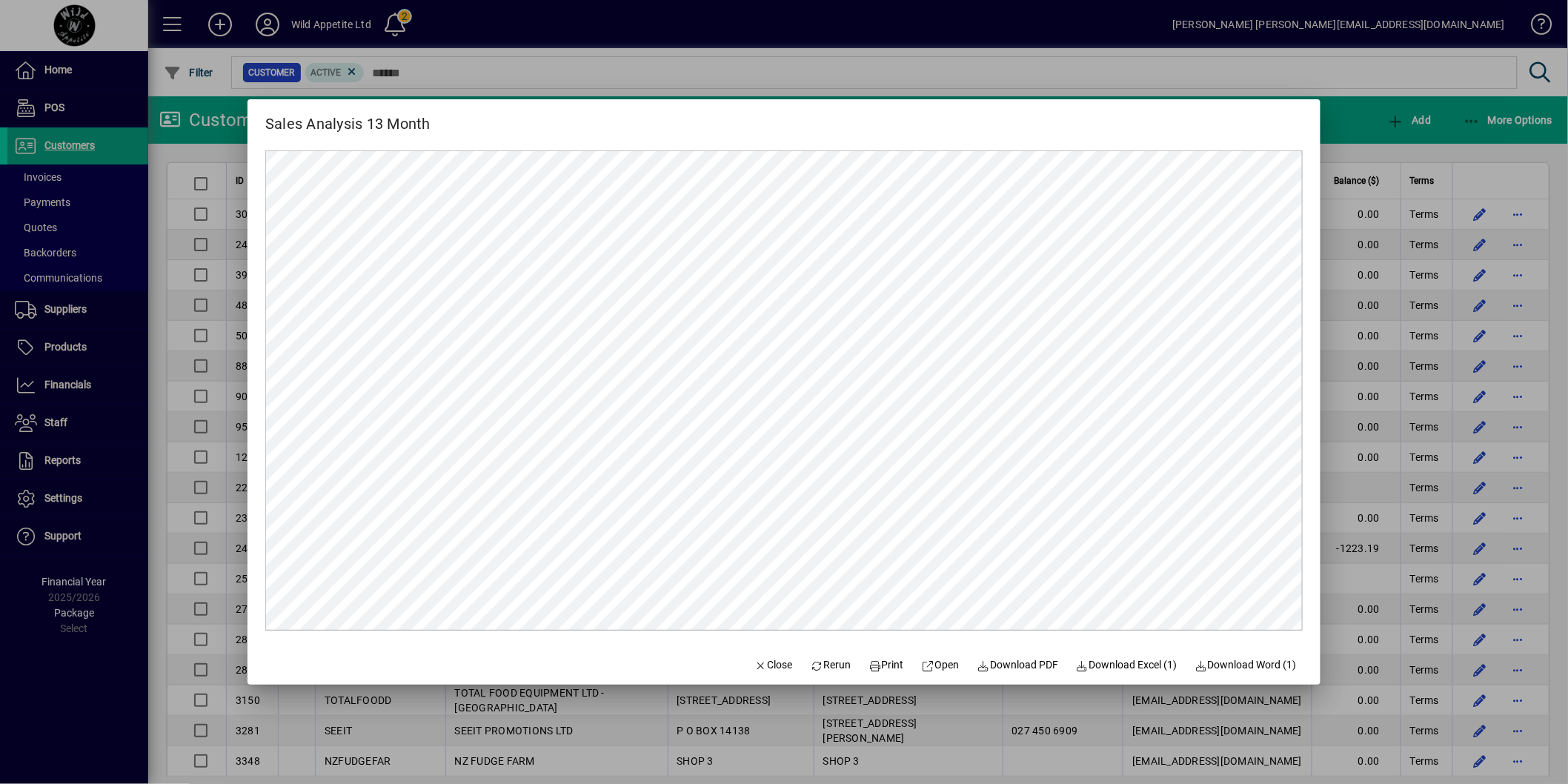
click at [1345, 129] on div at bounding box center [784, 392] width 1568 height 784
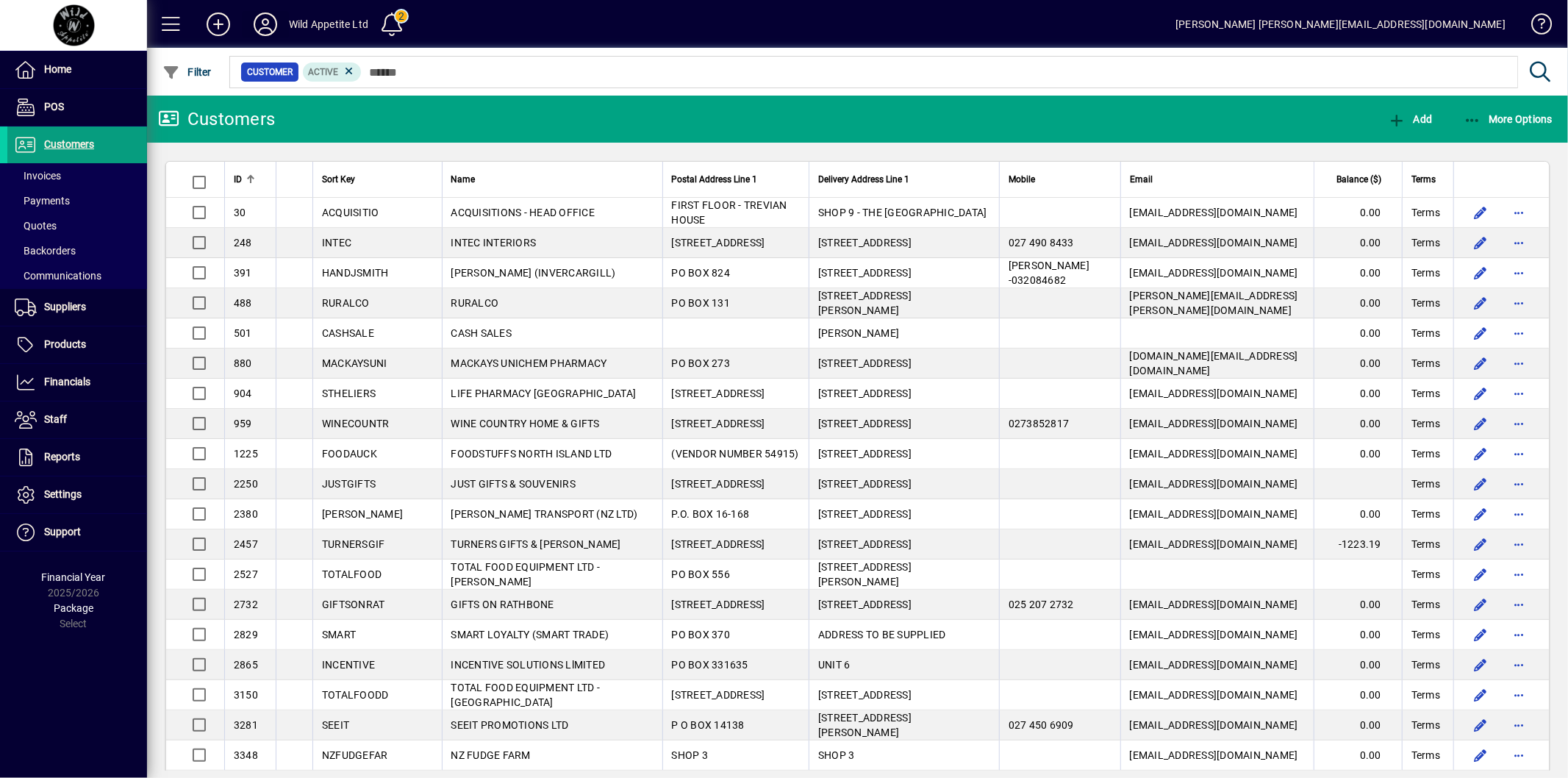
click at [267, 23] on icon at bounding box center [265, 24] width 29 height 23
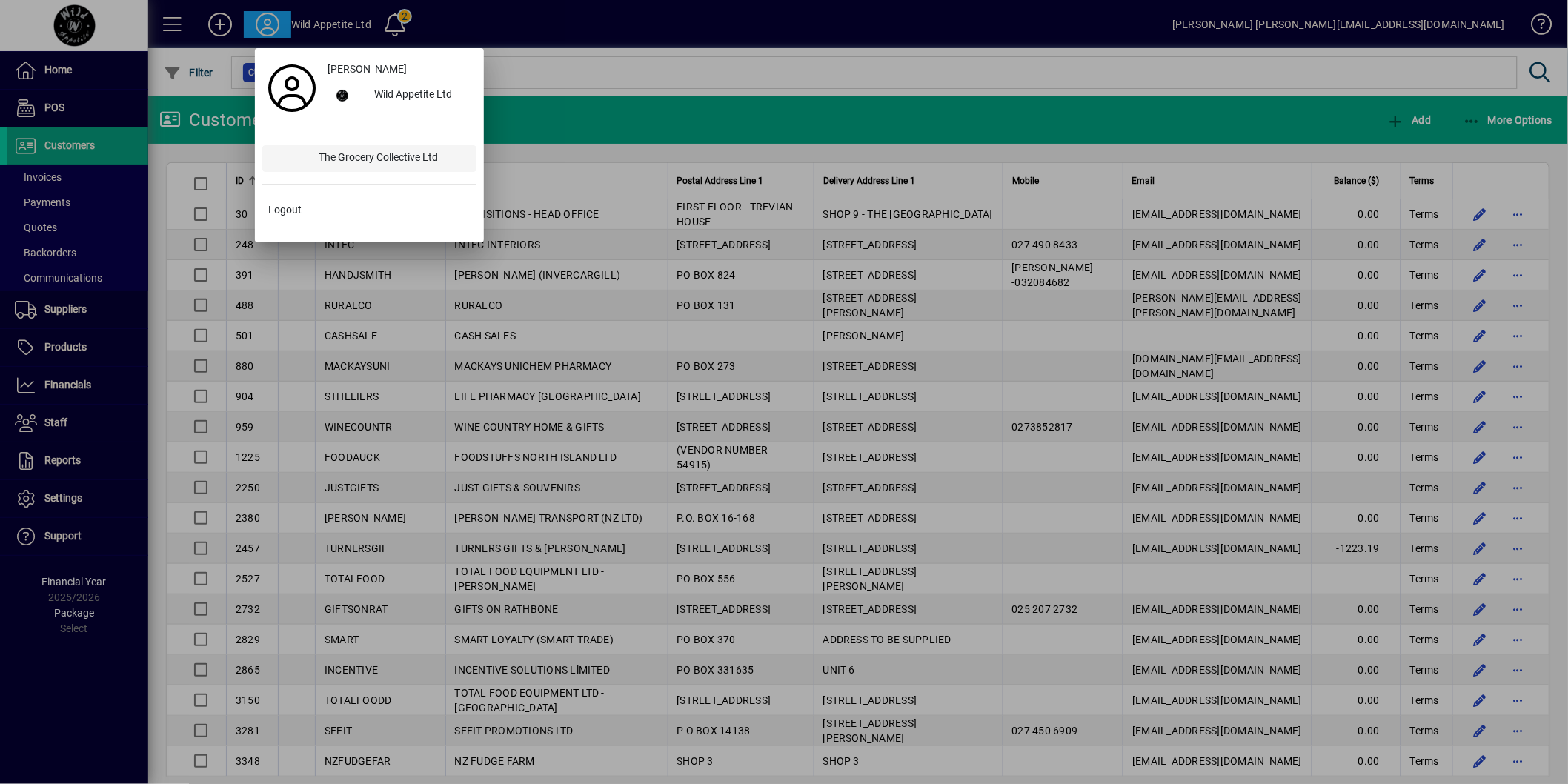
click at [347, 156] on div "The Grocery Collective Ltd" at bounding box center [391, 159] width 170 height 27
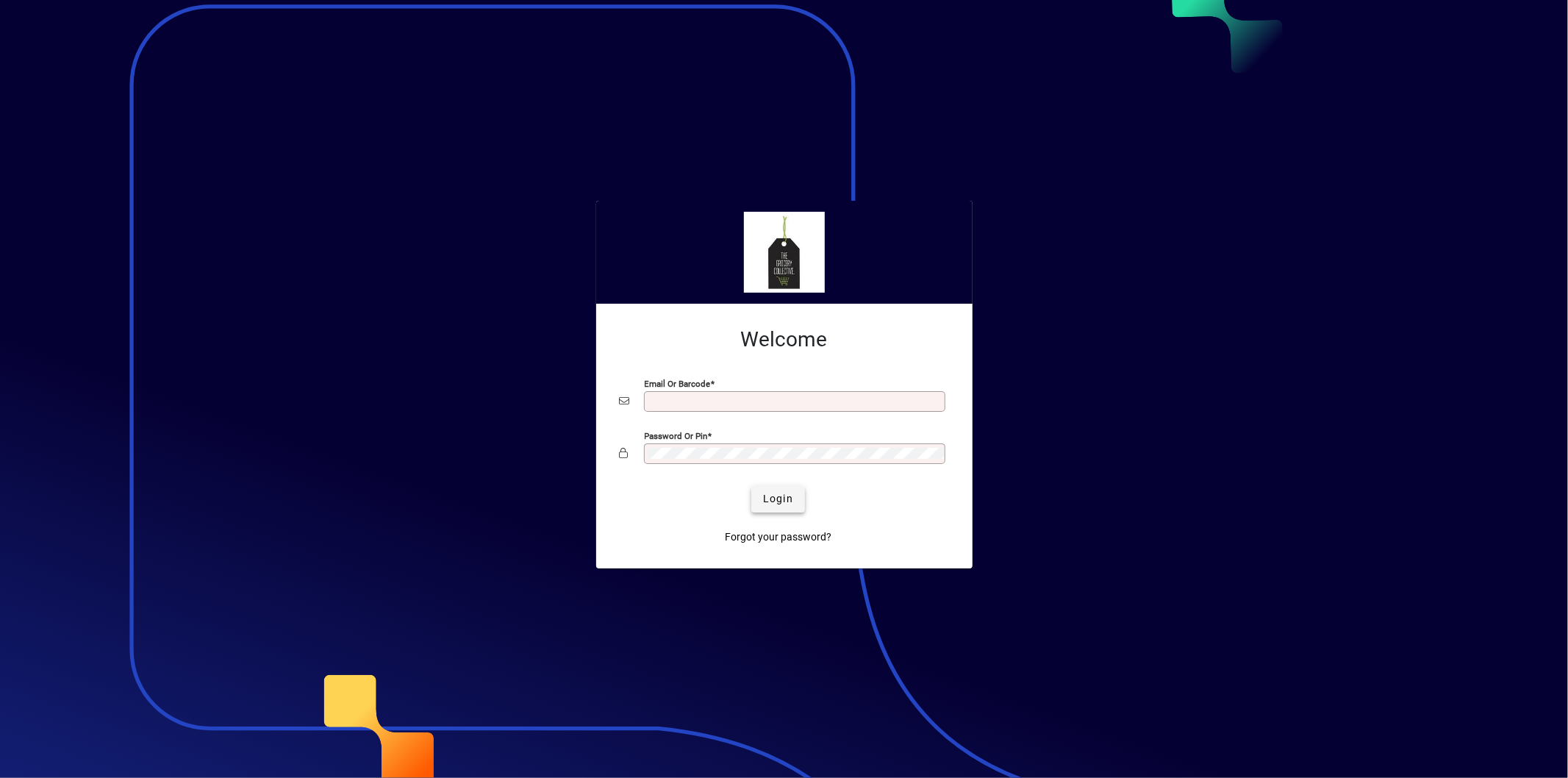
type input "**********"
click at [781, 498] on span "Login" at bounding box center [778, 498] width 30 height 16
